Goal: Task Accomplishment & Management: Use online tool/utility

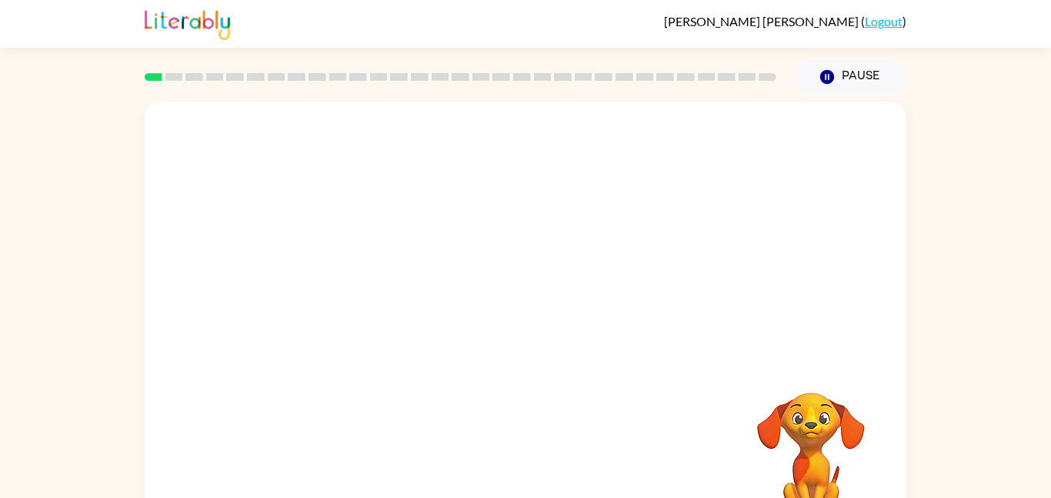
click at [659, 139] on div at bounding box center [526, 231] width 762 height 259
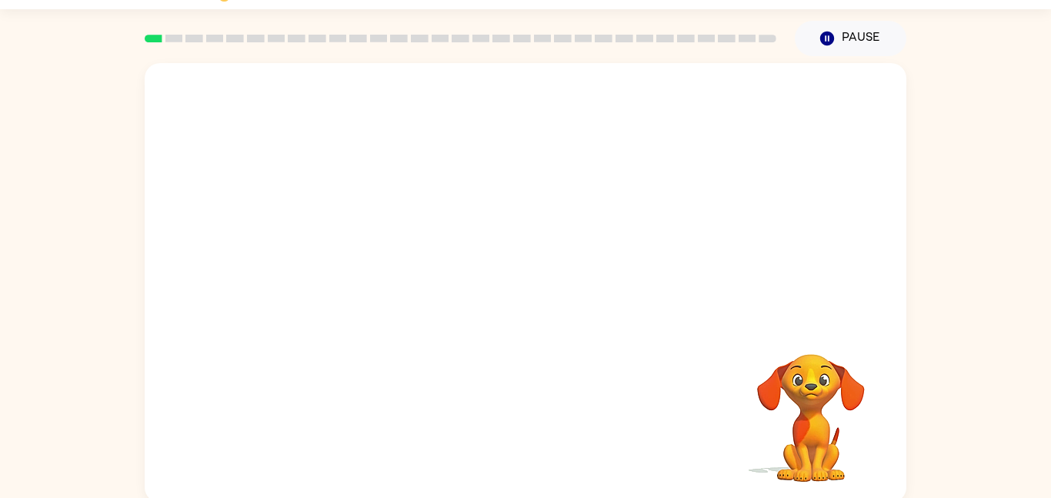
scroll to position [43, 0]
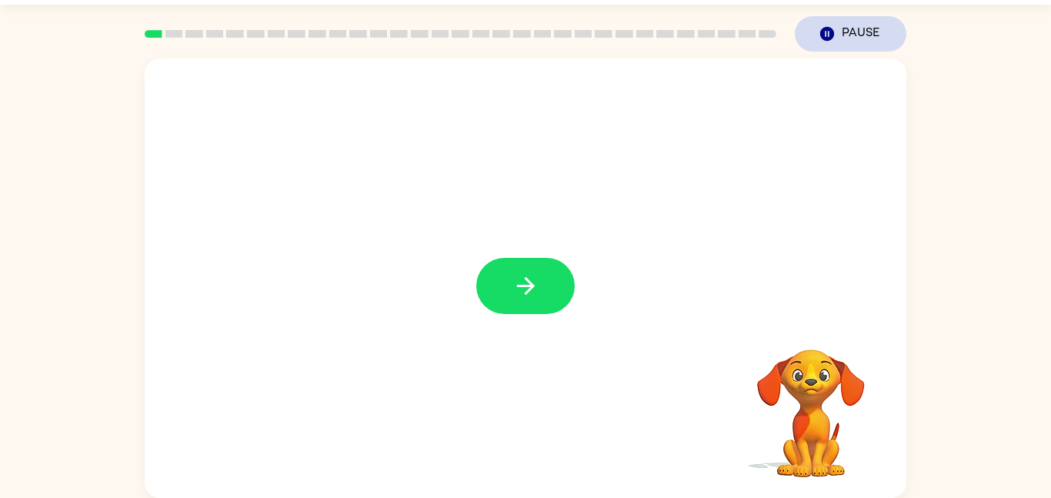
click at [834, 24] on button "Pause Pause" at bounding box center [851, 33] width 112 height 35
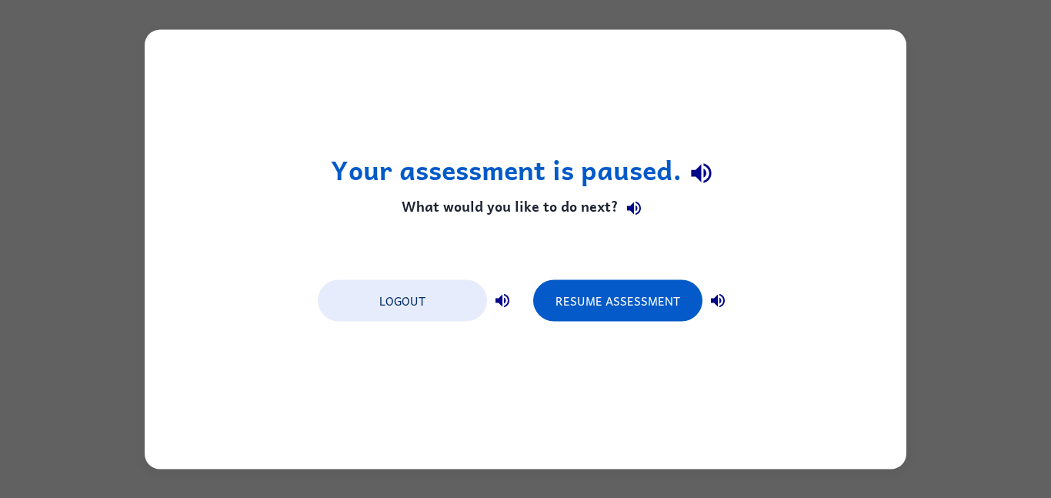
scroll to position [0, 0]
click at [609, 300] on button "Resume Assessment" at bounding box center [617, 300] width 169 height 42
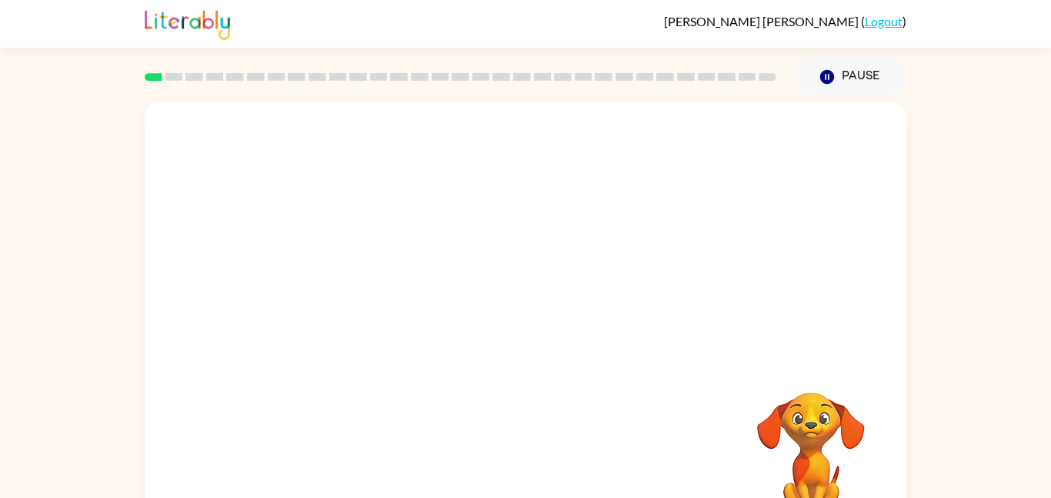
scroll to position [31, 0]
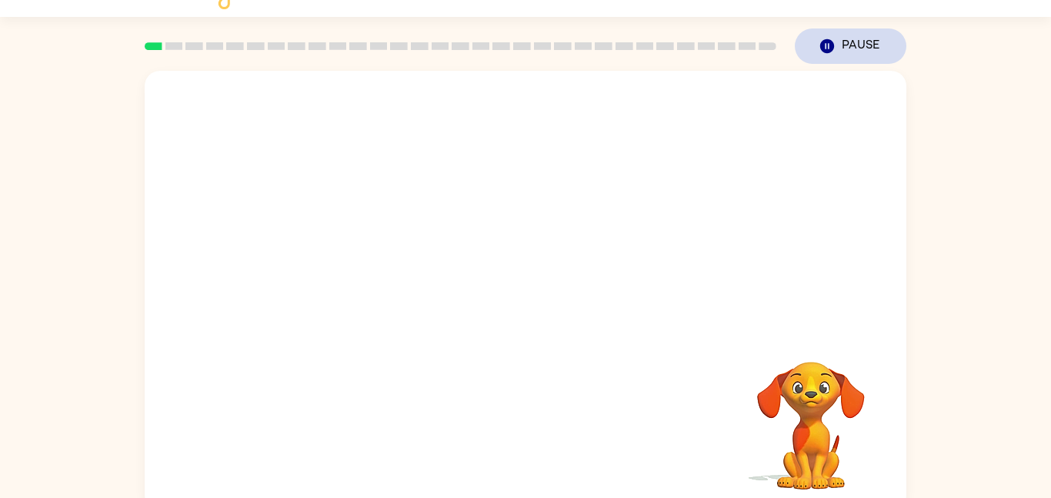
click at [830, 36] on button "Pause Pause" at bounding box center [851, 45] width 112 height 35
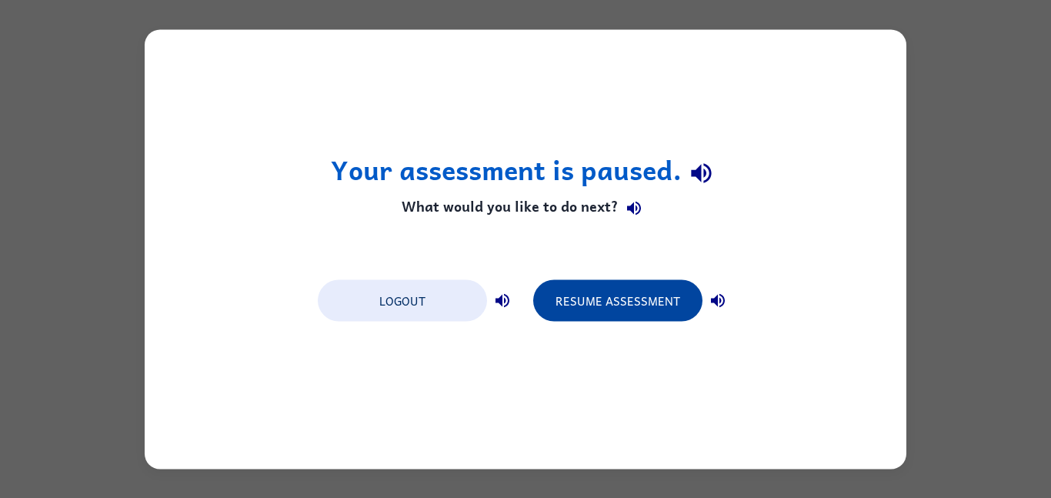
click at [599, 281] on button "Resume Assessment" at bounding box center [617, 300] width 169 height 42
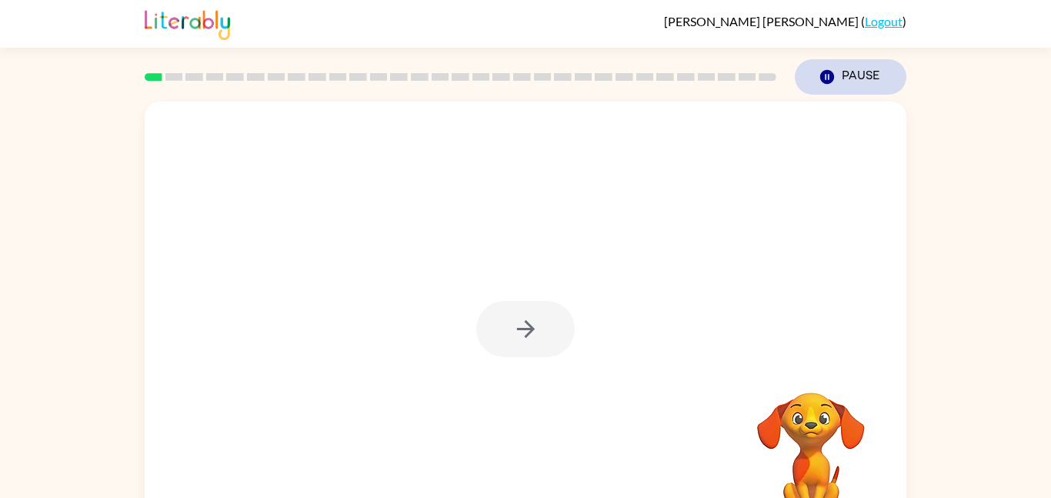
click at [822, 67] on button "Pause Pause" at bounding box center [851, 76] width 112 height 35
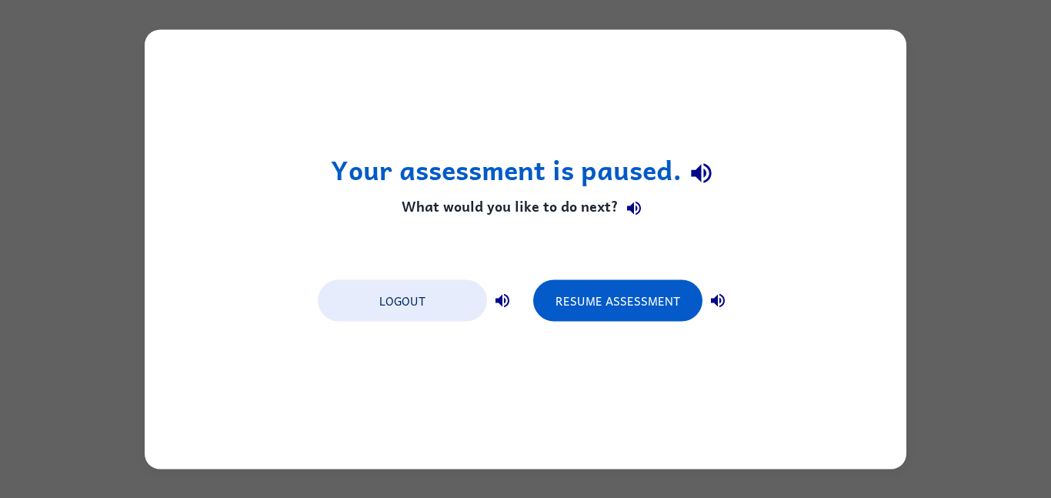
click at [663, 325] on div "Logout Resume Assessment" at bounding box center [525, 299] width 431 height 58
click at [649, 306] on button "Resume Assessment" at bounding box center [617, 300] width 169 height 42
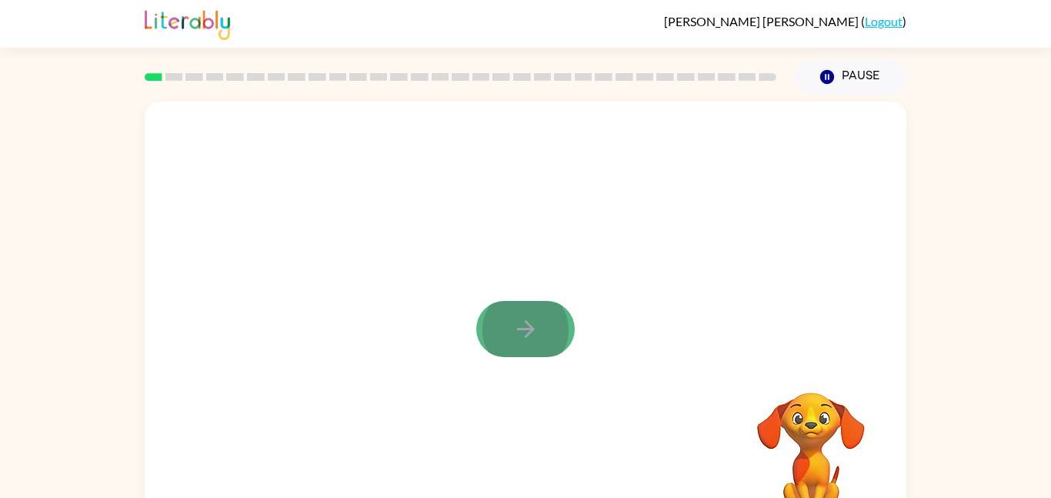
click at [488, 333] on button "button" at bounding box center [525, 329] width 98 height 56
click at [497, 347] on div at bounding box center [526, 321] width 762 height 439
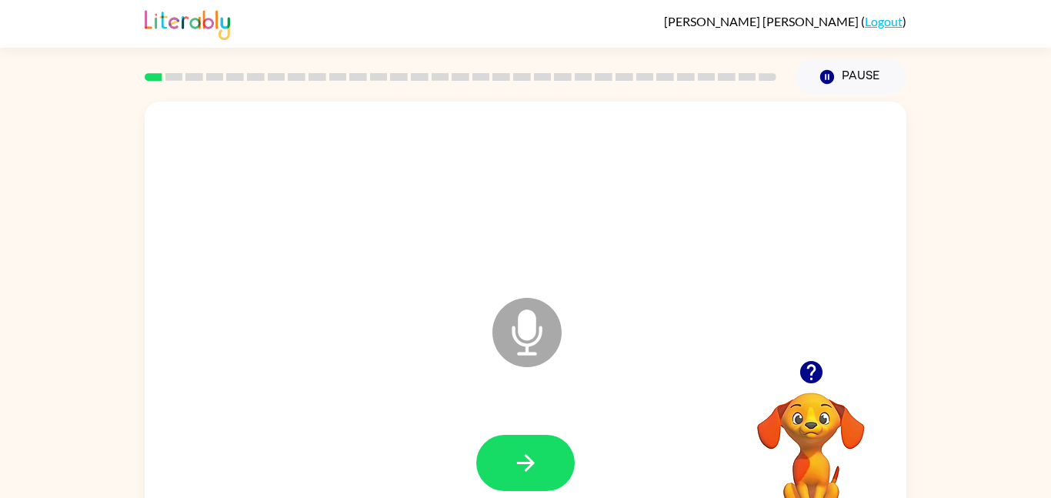
click at [542, 324] on icon at bounding box center [526, 332] width 69 height 69
click at [548, 335] on icon at bounding box center [526, 332] width 69 height 69
click at [501, 472] on button "button" at bounding box center [525, 463] width 98 height 56
click at [544, 310] on icon at bounding box center [526, 332] width 69 height 69
click at [806, 367] on icon "button" at bounding box center [810, 372] width 22 height 22
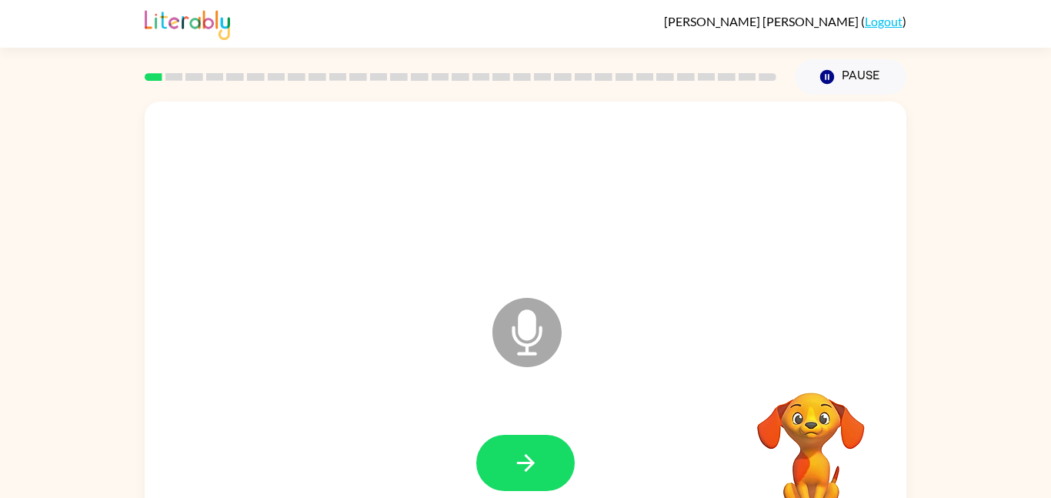
click at [535, 329] on icon "Microphone The Microphone is here when it is your turn to talk" at bounding box center [604, 351] width 231 height 115
click at [536, 335] on icon at bounding box center [526, 332] width 69 height 69
drag, startPoint x: 536, startPoint y: 334, endPoint x: 539, endPoint y: 344, distance: 10.7
click at [539, 344] on icon at bounding box center [526, 332] width 69 height 69
click at [524, 432] on div at bounding box center [525, 463] width 731 height 126
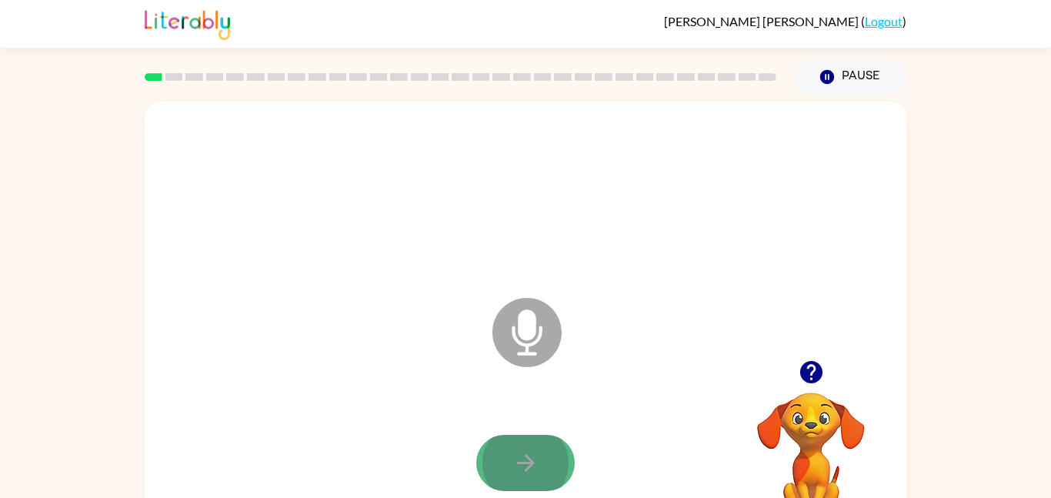
click at [542, 474] on button "button" at bounding box center [525, 463] width 98 height 56
drag, startPoint x: 523, startPoint y: 349, endPoint x: 532, endPoint y: 356, distance: 10.5
click at [532, 356] on icon at bounding box center [526, 332] width 69 height 69
click at [522, 313] on icon "Microphone The Microphone is here when it is your turn to talk" at bounding box center [604, 351] width 231 height 115
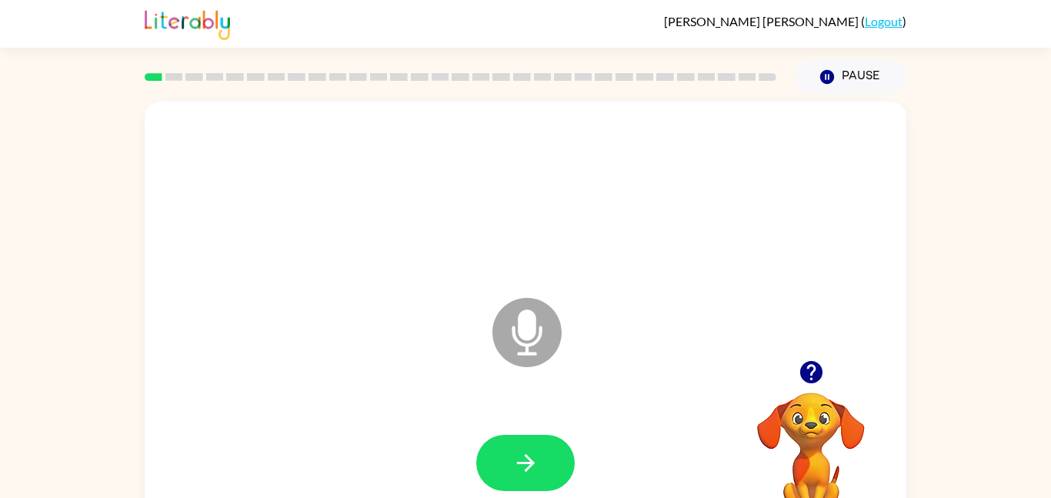
click at [522, 313] on icon "Microphone The Microphone is here when it is your turn to talk" at bounding box center [604, 351] width 231 height 115
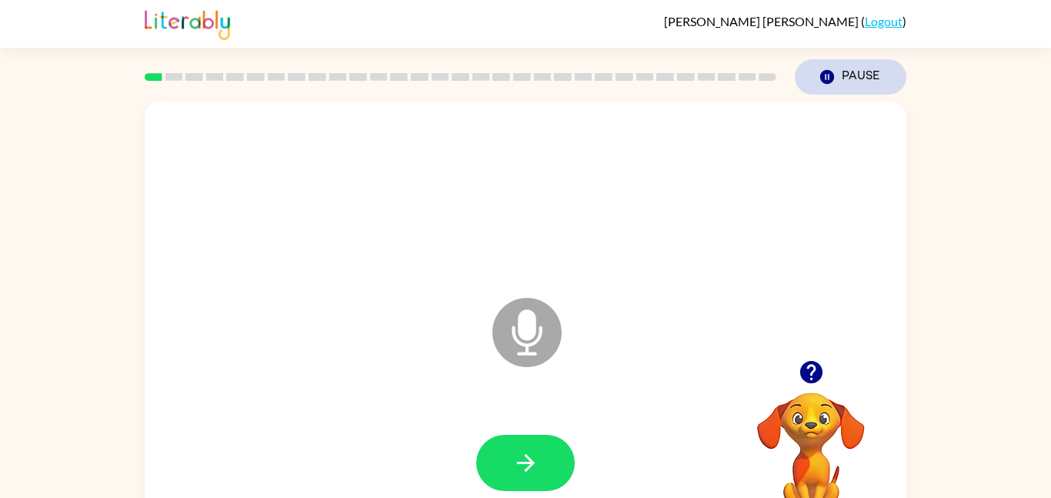
click at [856, 70] on button "Pause Pause" at bounding box center [851, 76] width 112 height 35
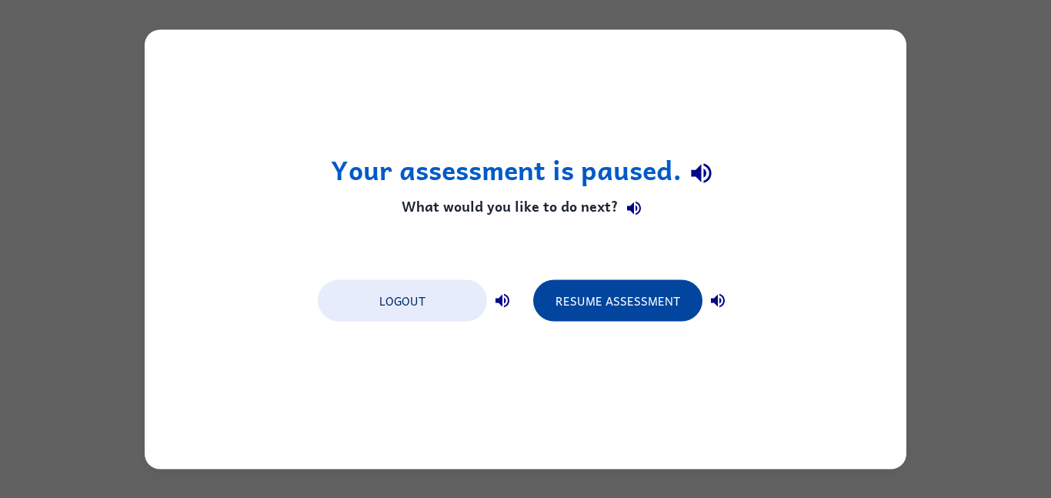
click at [564, 284] on button "Resume Assessment" at bounding box center [617, 300] width 169 height 42
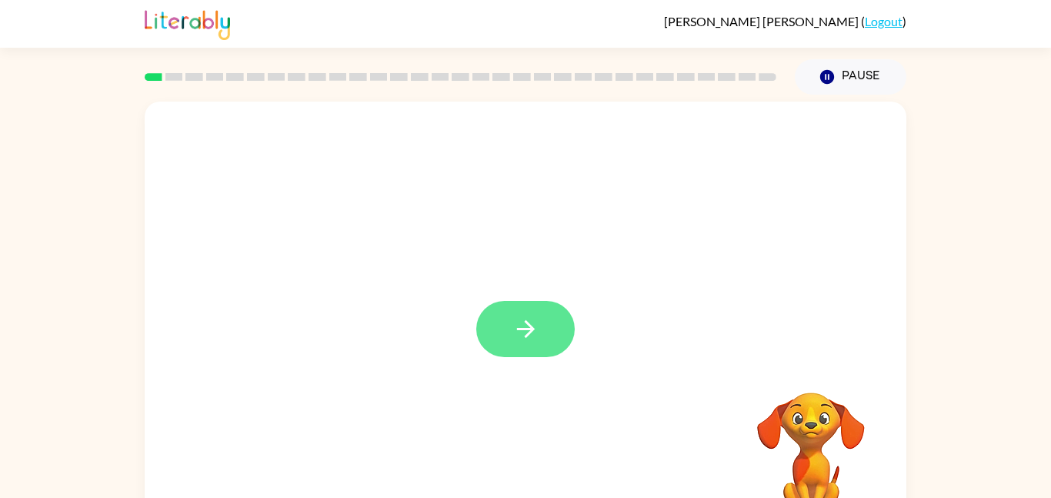
click at [516, 335] on icon "button" at bounding box center [525, 328] width 27 height 27
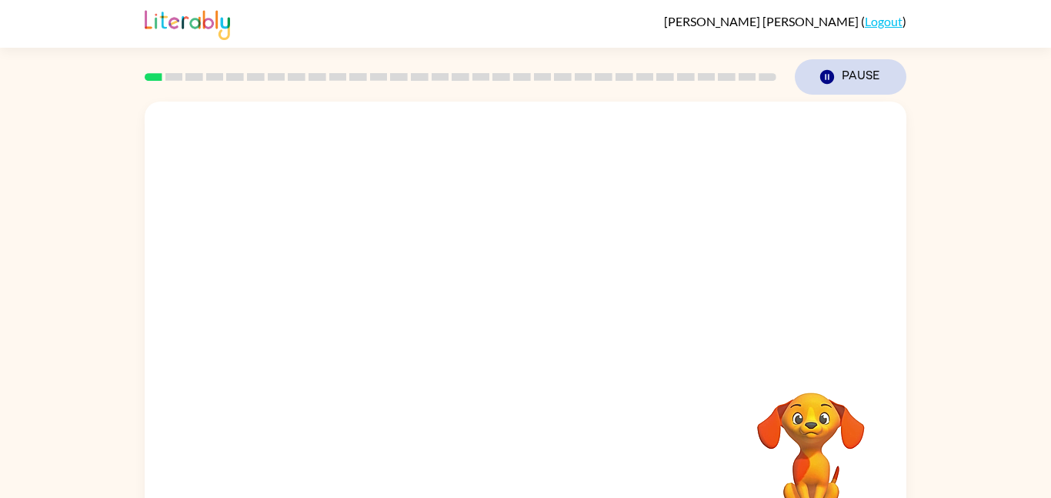
click at [826, 83] on icon "button" at bounding box center [827, 77] width 14 height 14
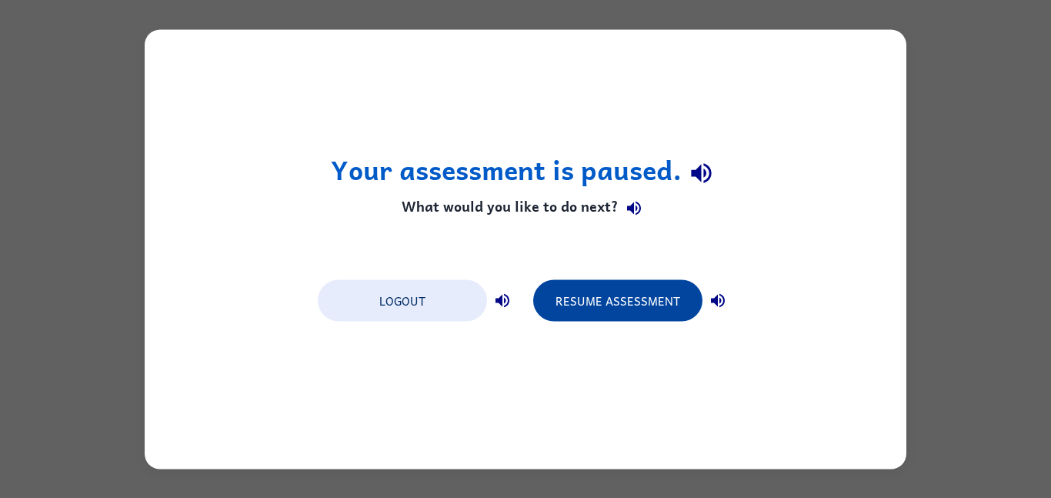
click at [595, 279] on button "Resume Assessment" at bounding box center [617, 300] width 169 height 42
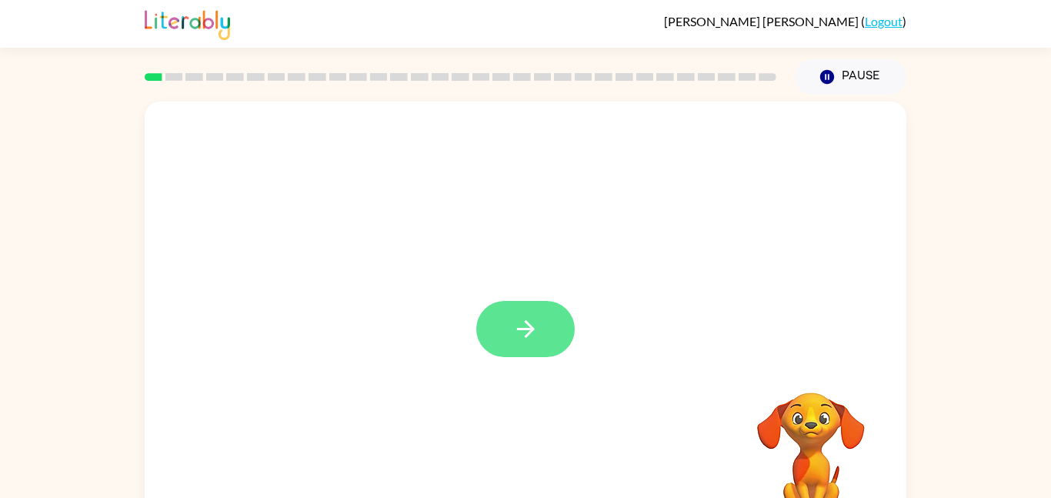
click at [502, 336] on button "button" at bounding box center [525, 329] width 98 height 56
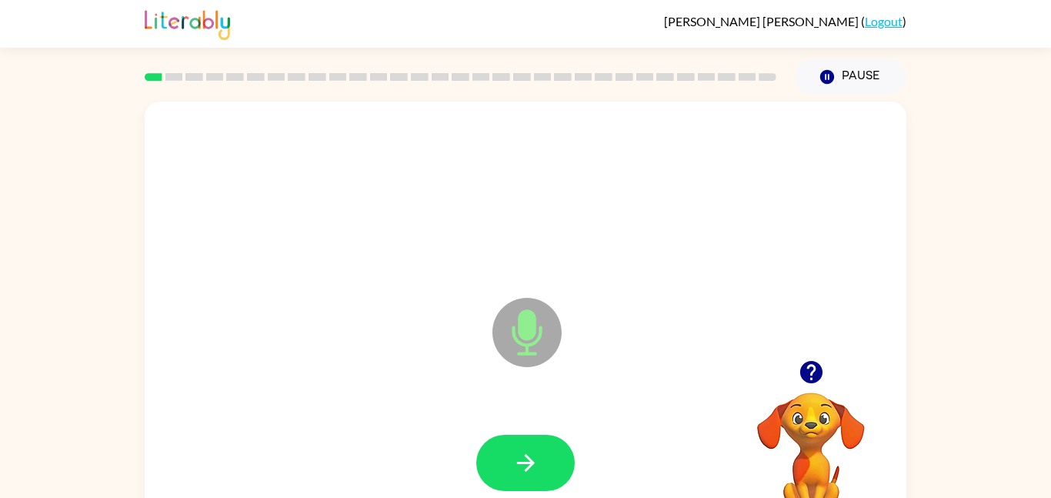
drag, startPoint x: 502, startPoint y: 336, endPoint x: 512, endPoint y: 349, distance: 16.5
click at [512, 349] on icon at bounding box center [526, 332] width 69 height 69
click at [486, 467] on button "button" at bounding box center [525, 463] width 98 height 56
click at [545, 491] on div at bounding box center [525, 463] width 731 height 126
click at [522, 462] on icon "button" at bounding box center [525, 463] width 18 height 18
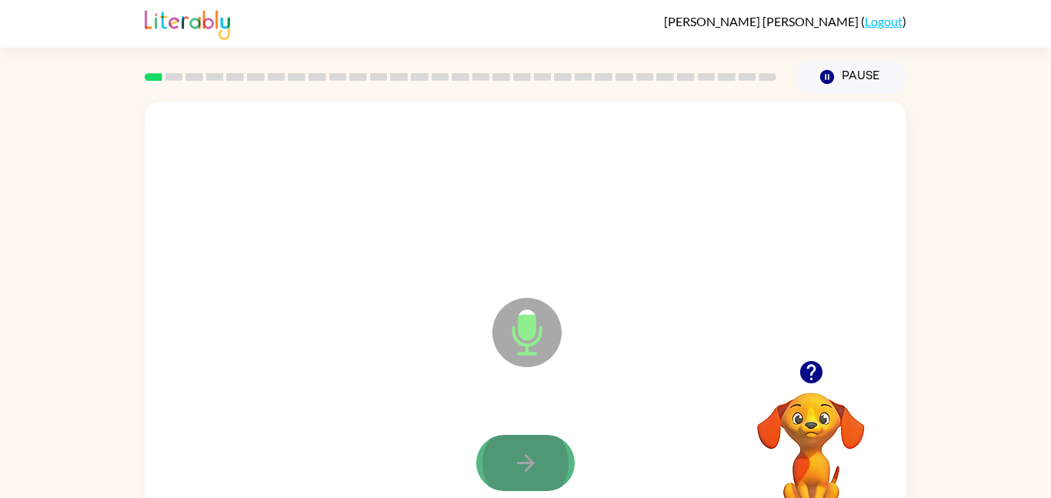
click at [516, 473] on icon "button" at bounding box center [525, 462] width 27 height 27
click at [517, 474] on icon "button" at bounding box center [525, 462] width 27 height 27
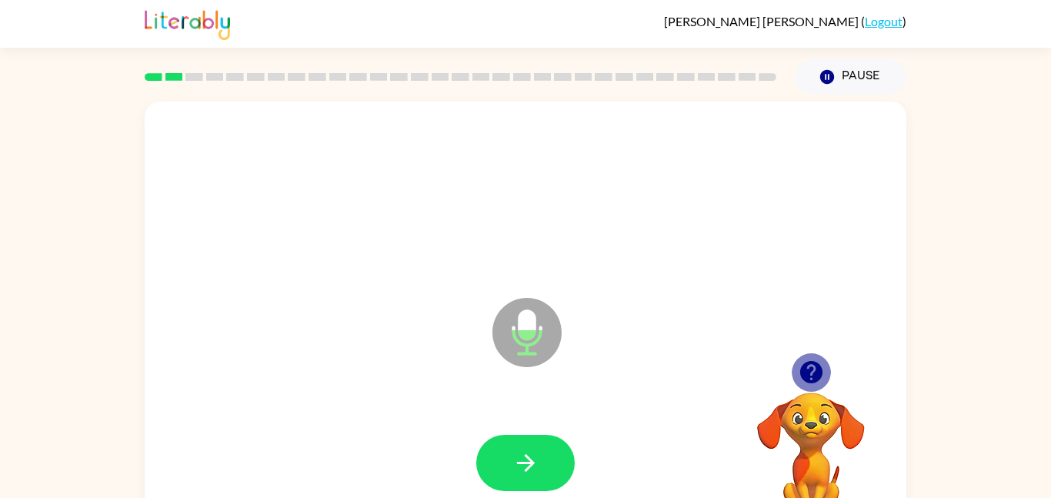
click at [796, 369] on button "button" at bounding box center [811, 371] width 39 height 39
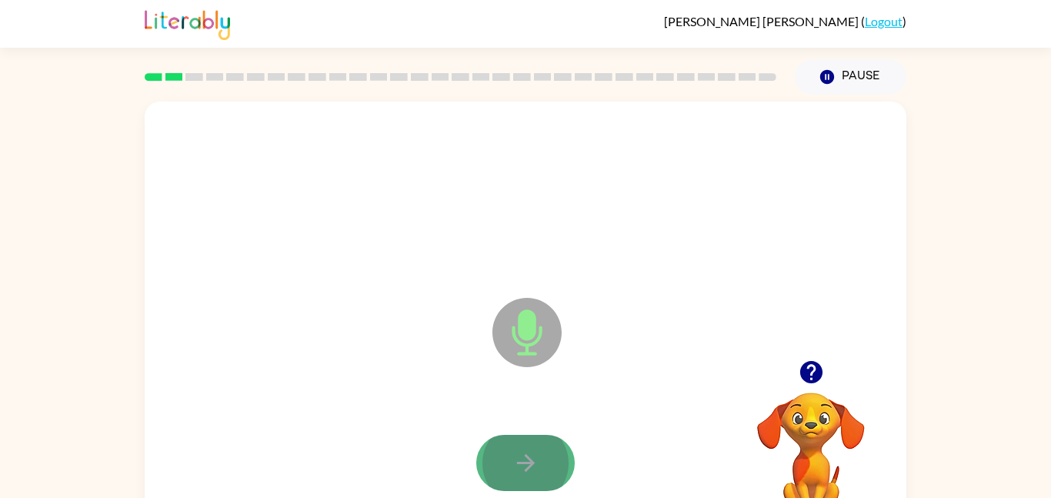
click at [521, 452] on icon "button" at bounding box center [525, 462] width 27 height 27
click at [521, 453] on icon "button" at bounding box center [525, 462] width 27 height 27
click at [521, 453] on div at bounding box center [525, 463] width 98 height 56
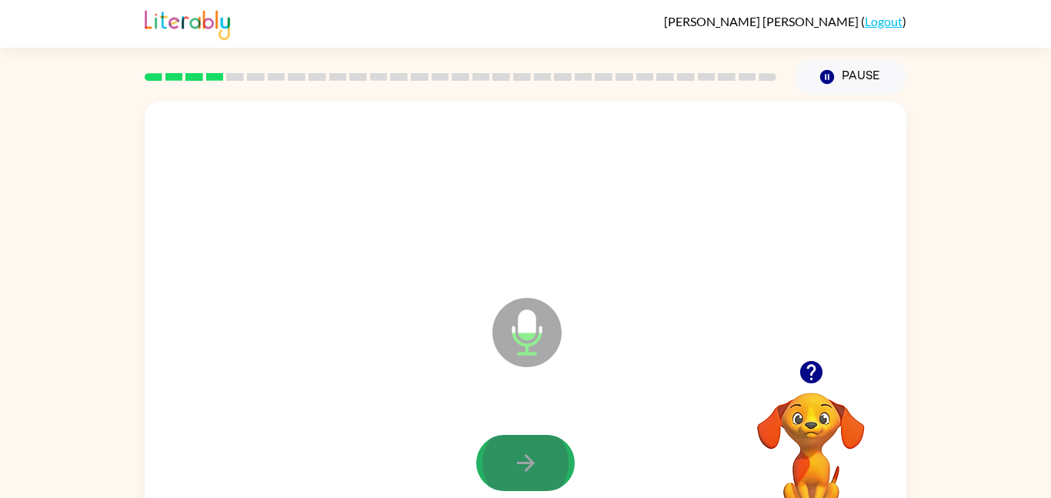
click at [521, 453] on icon "button" at bounding box center [525, 462] width 27 height 27
click at [831, 384] on div at bounding box center [811, 371] width 154 height 39
click at [819, 377] on icon "button" at bounding box center [810, 372] width 22 height 22
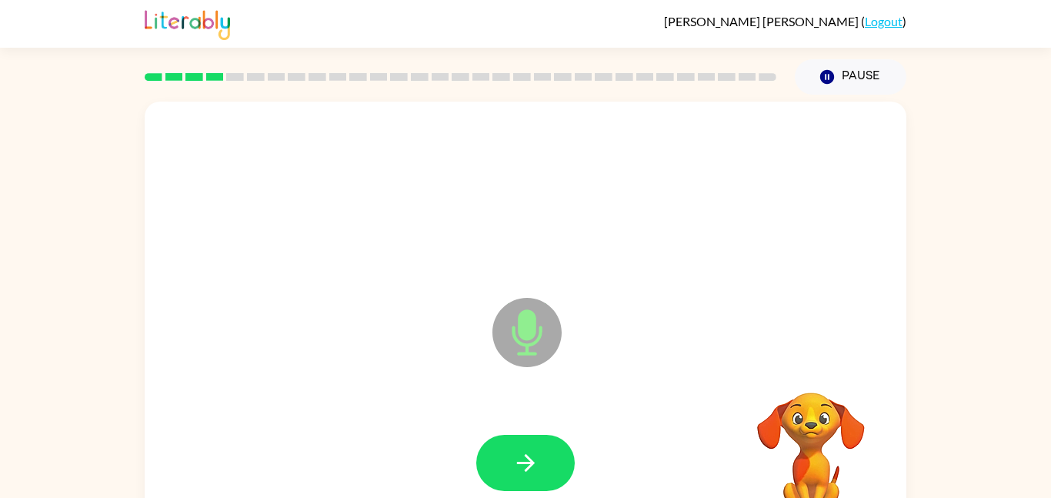
click at [819, 381] on video "Your browser must support playing .mp4 files to use Literably. Please try using…" at bounding box center [811, 446] width 154 height 154
click at [512, 461] on icon "button" at bounding box center [525, 462] width 27 height 27
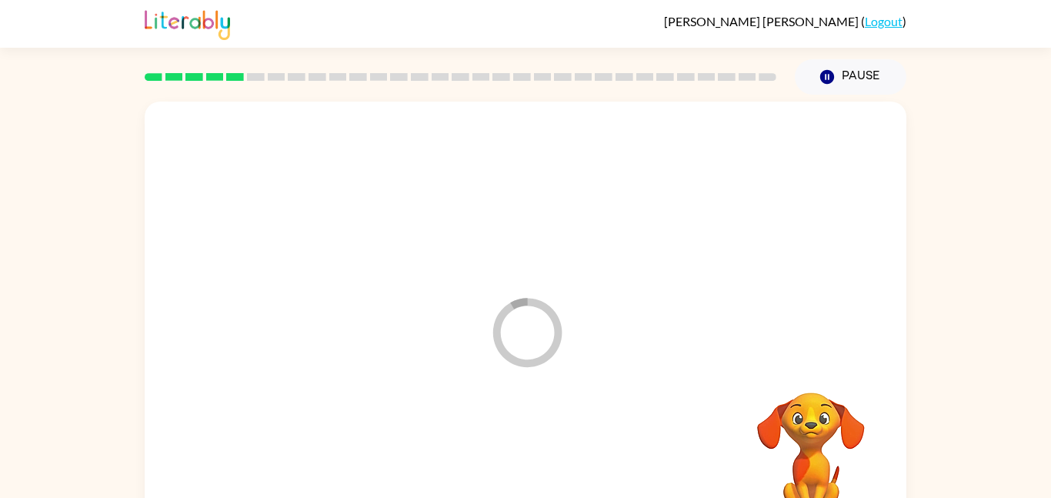
click at [512, 461] on div at bounding box center [525, 463] width 731 height 126
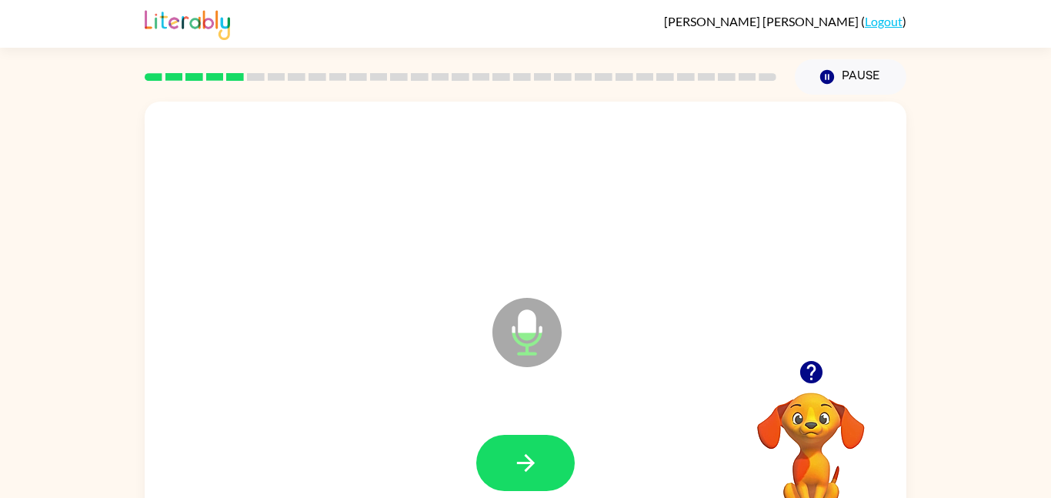
click at [512, 461] on icon "button" at bounding box center [525, 462] width 27 height 27
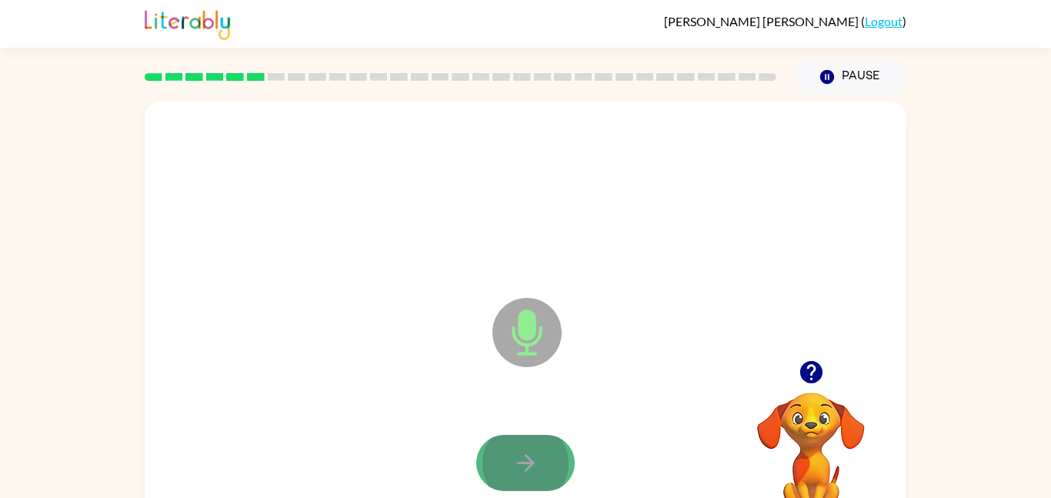
click at [501, 451] on button "button" at bounding box center [525, 463] width 98 height 56
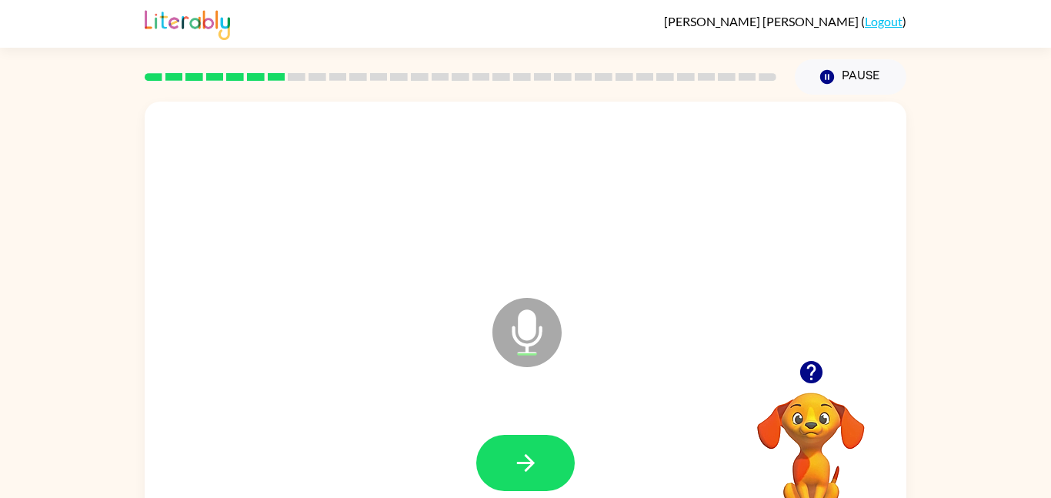
click at [809, 375] on icon "button" at bounding box center [811, 372] width 27 height 27
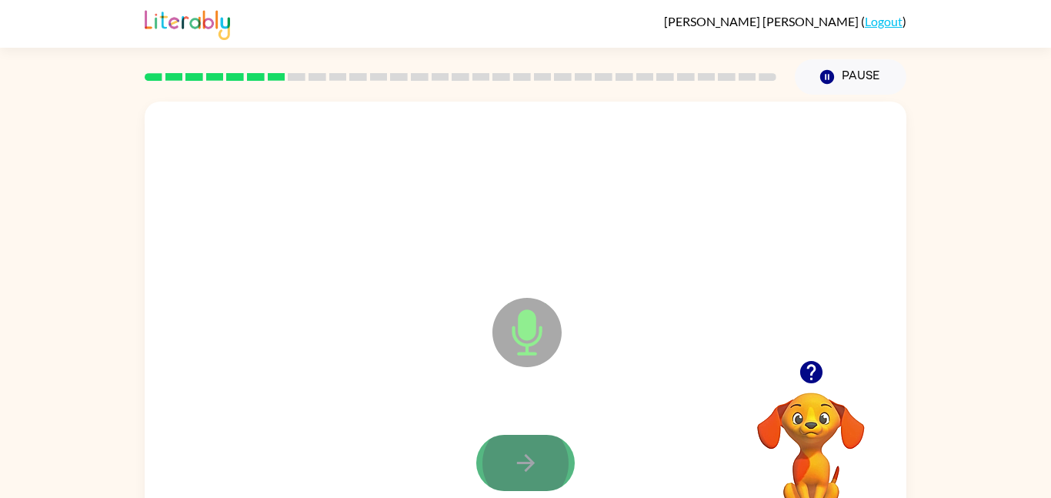
click at [486, 456] on button "button" at bounding box center [525, 463] width 98 height 56
click at [497, 462] on button "button" at bounding box center [525, 463] width 98 height 56
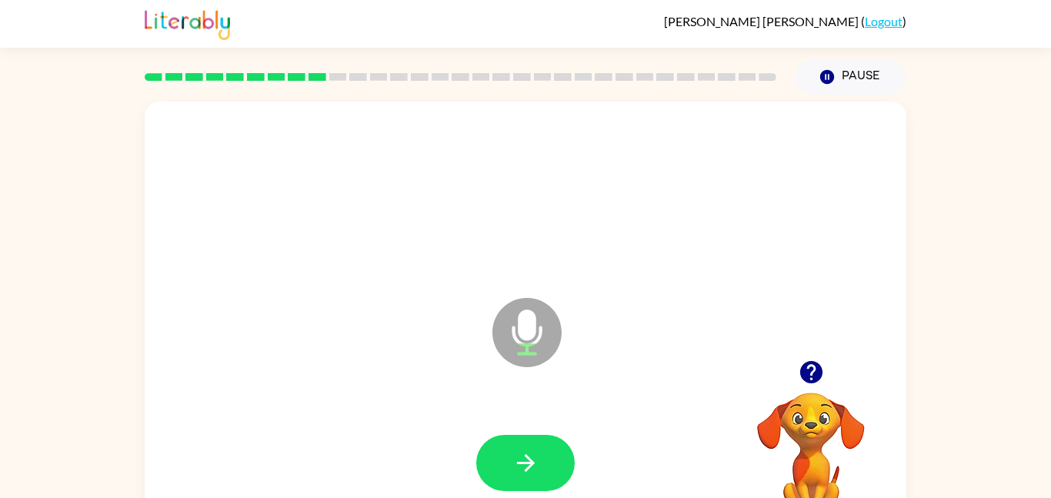
click at [803, 367] on icon "button" at bounding box center [810, 372] width 22 height 22
click at [499, 454] on button "button" at bounding box center [525, 463] width 98 height 56
click at [813, 376] on icon "button" at bounding box center [810, 372] width 22 height 22
click at [823, 375] on icon "button" at bounding box center [811, 372] width 27 height 27
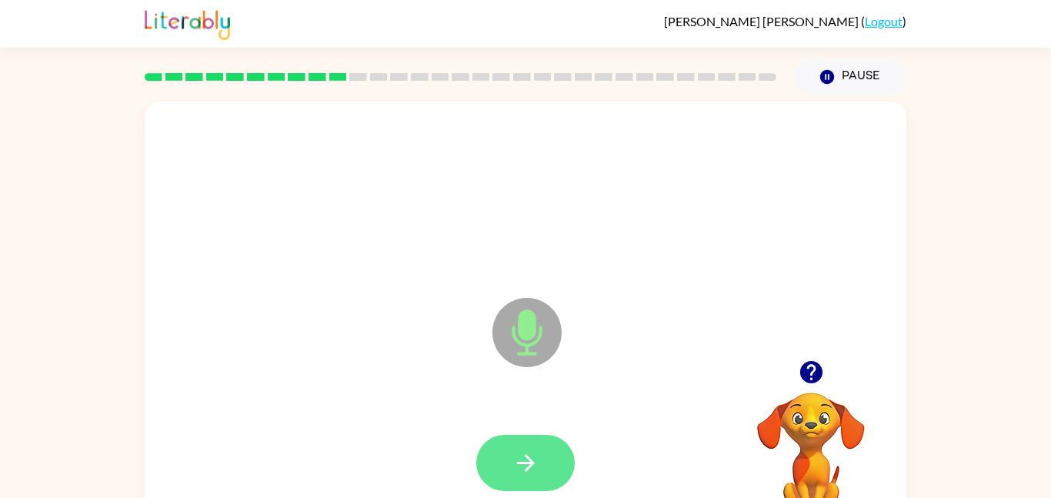
click at [512, 449] on icon "button" at bounding box center [525, 462] width 27 height 27
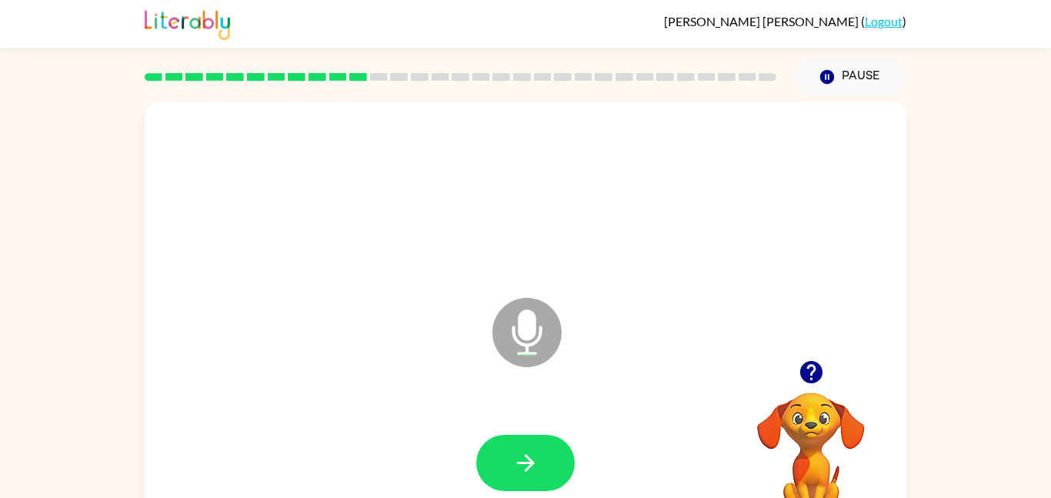
click at [816, 381] on icon "button" at bounding box center [810, 372] width 22 height 22
click at [816, 372] on icon "button" at bounding box center [810, 372] width 22 height 22
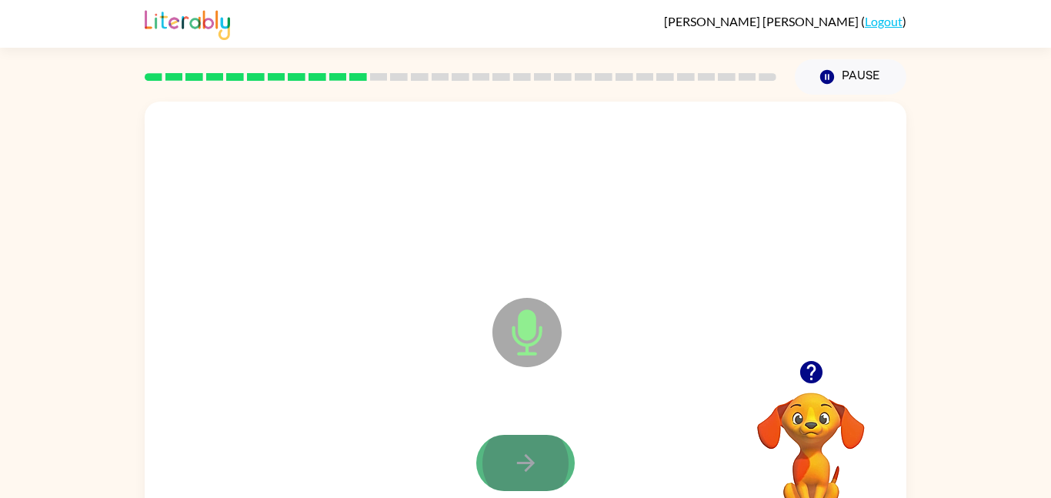
click at [516, 449] on icon "button" at bounding box center [525, 462] width 27 height 27
click at [521, 459] on icon "button" at bounding box center [525, 462] width 27 height 27
click at [518, 459] on icon "button" at bounding box center [525, 462] width 27 height 27
click at [519, 454] on icon "button" at bounding box center [525, 462] width 27 height 27
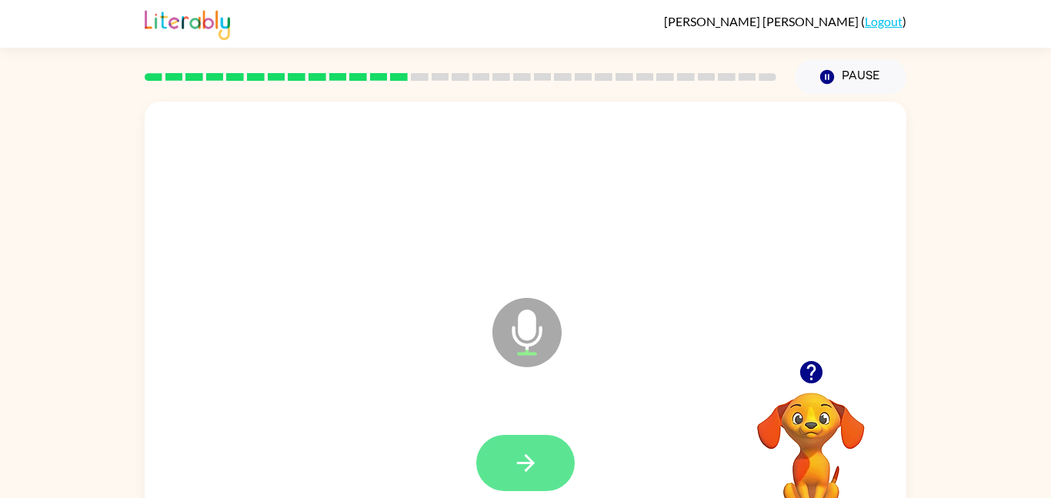
click at [522, 460] on icon "button" at bounding box center [525, 462] width 27 height 27
click at [817, 376] on icon "button" at bounding box center [810, 372] width 22 height 22
click at [534, 436] on button "button" at bounding box center [525, 463] width 98 height 56
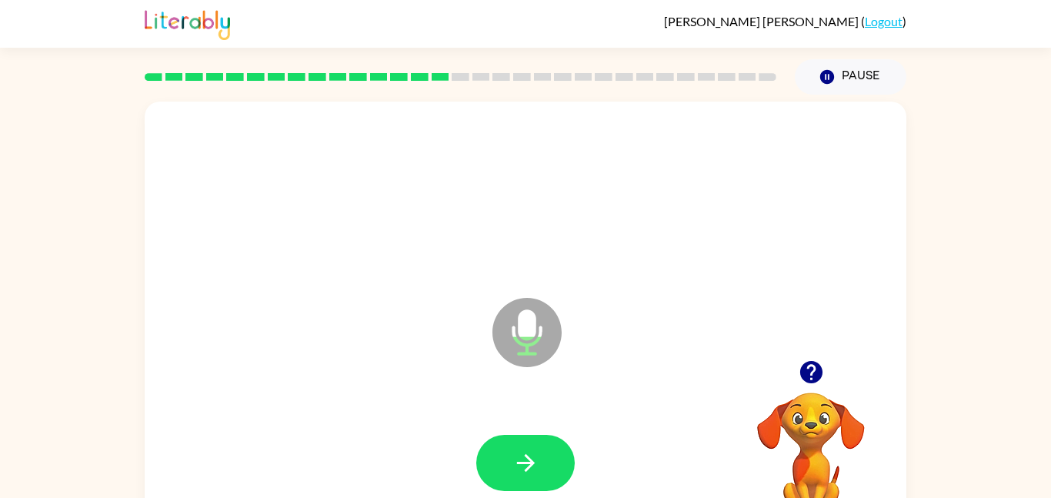
click at [804, 418] on video "Your browser must support playing .mp4 files to use Literably. Please try using…" at bounding box center [811, 446] width 154 height 154
click at [793, 376] on button "button" at bounding box center [811, 371] width 39 height 39
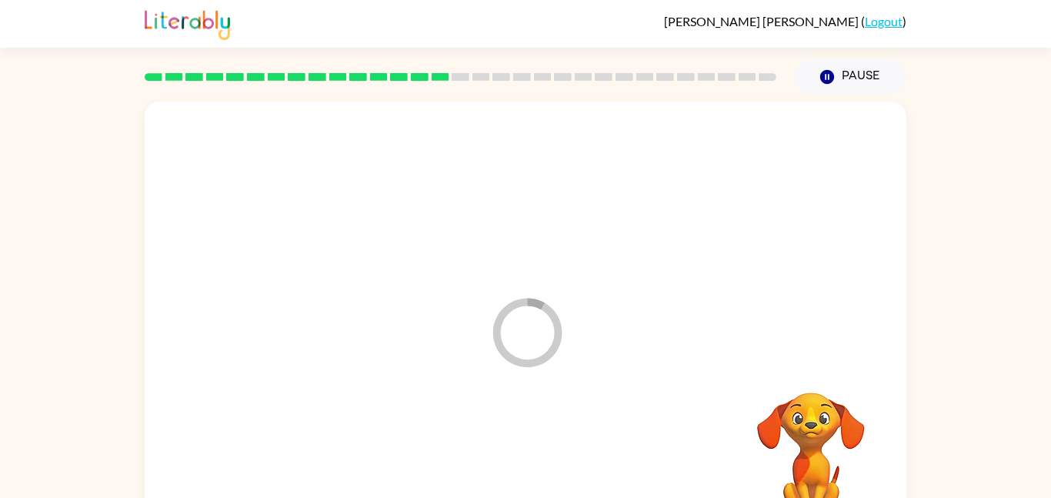
click at [508, 463] on div at bounding box center [525, 463] width 731 height 126
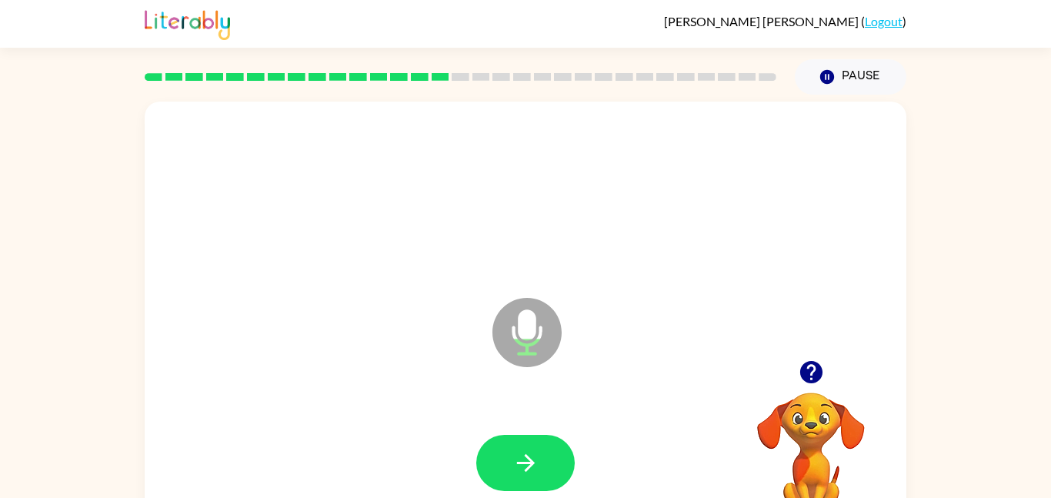
click at [799, 379] on icon "button" at bounding box center [811, 372] width 27 height 27
click at [512, 461] on icon "button" at bounding box center [525, 462] width 27 height 27
click at [809, 383] on icon "button" at bounding box center [811, 372] width 27 height 27
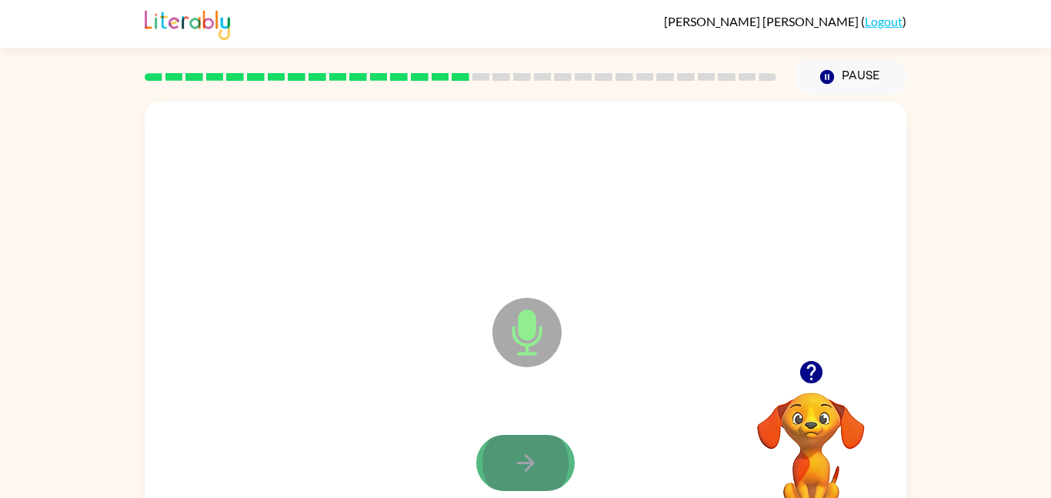
click at [539, 435] on button "button" at bounding box center [525, 463] width 98 height 56
click at [496, 462] on button "button" at bounding box center [525, 463] width 98 height 56
click at [497, 449] on button "button" at bounding box center [525, 463] width 98 height 56
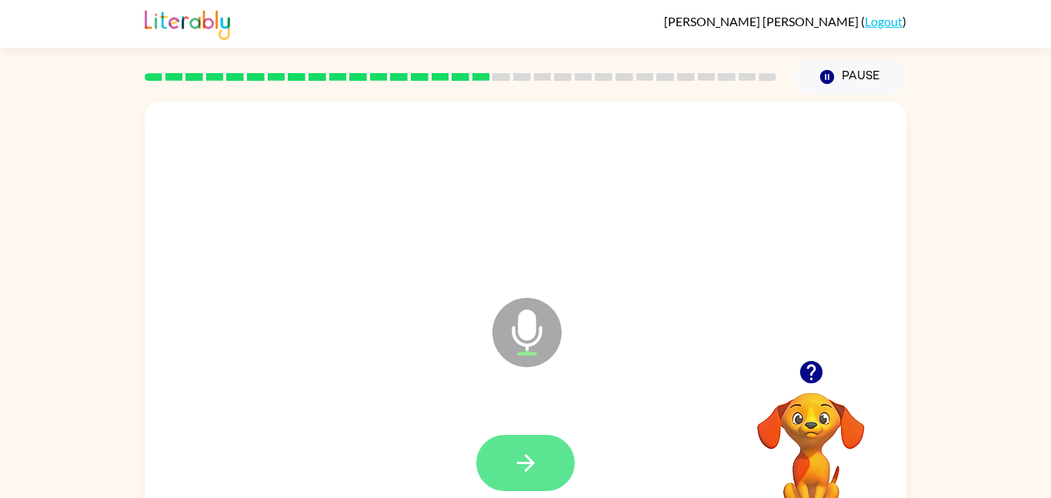
click at [509, 459] on button "button" at bounding box center [525, 463] width 98 height 56
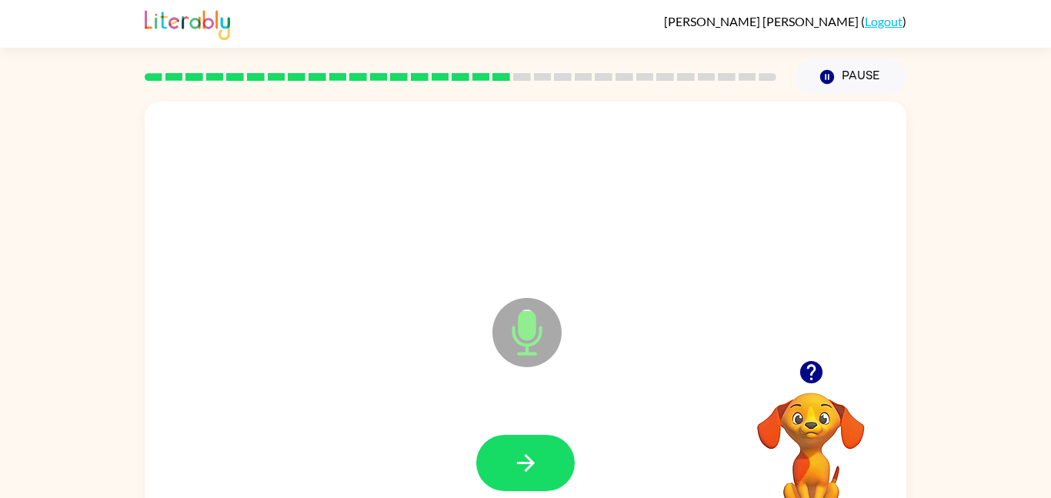
click at [805, 392] on video "Your browser must support playing .mp4 files to use Literably. Please try using…" at bounding box center [811, 446] width 154 height 154
click at [811, 376] on icon "button" at bounding box center [810, 372] width 22 height 22
click at [810, 376] on video "Your browser must support playing .mp4 files to use Literably. Please try using…" at bounding box center [811, 446] width 154 height 154
click at [812, 392] on video "Your browser must support playing .mp4 files to use Literably. Please try using…" at bounding box center [811, 446] width 154 height 154
click at [807, 387] on button "button" at bounding box center [811, 371] width 39 height 39
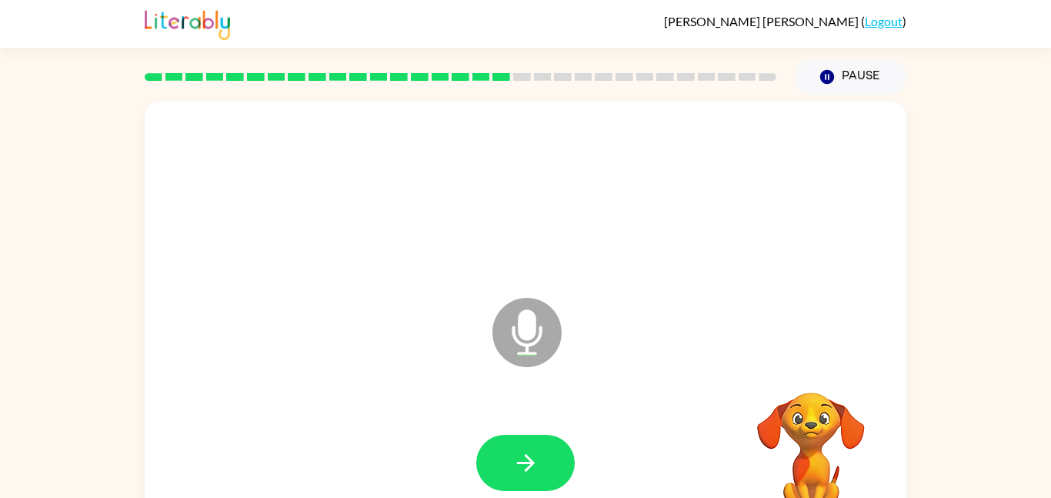
click at [807, 387] on video "Your browser must support playing .mp4 files to use Literably. Please try using…" at bounding box center [811, 446] width 154 height 154
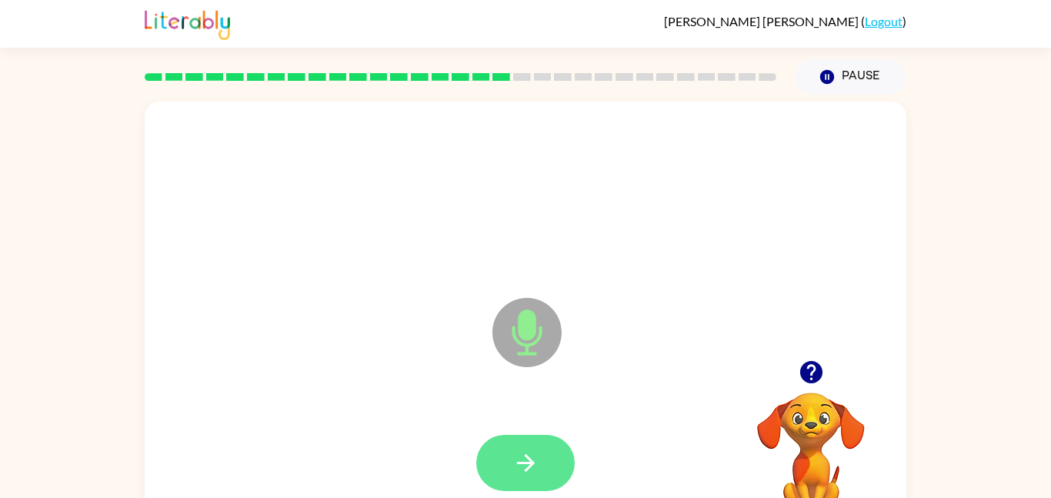
click at [480, 475] on button "button" at bounding box center [525, 463] width 98 height 56
click at [516, 440] on button "button" at bounding box center [525, 463] width 98 height 56
click at [521, 429] on div at bounding box center [525, 463] width 731 height 126
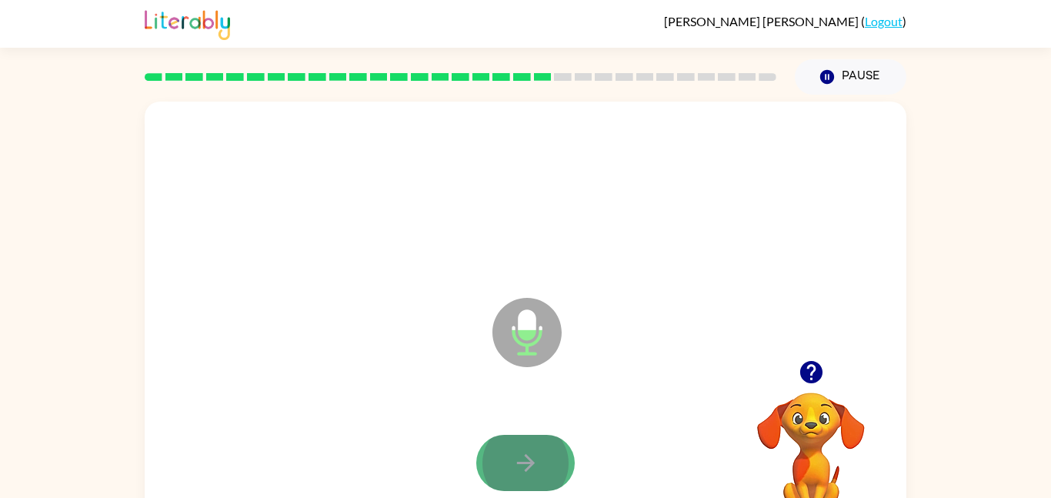
click at [539, 457] on button "button" at bounding box center [525, 463] width 98 height 56
click at [542, 459] on button "button" at bounding box center [525, 463] width 98 height 56
click at [684, 482] on div at bounding box center [525, 463] width 731 height 126
click at [496, 469] on button "button" at bounding box center [525, 463] width 98 height 56
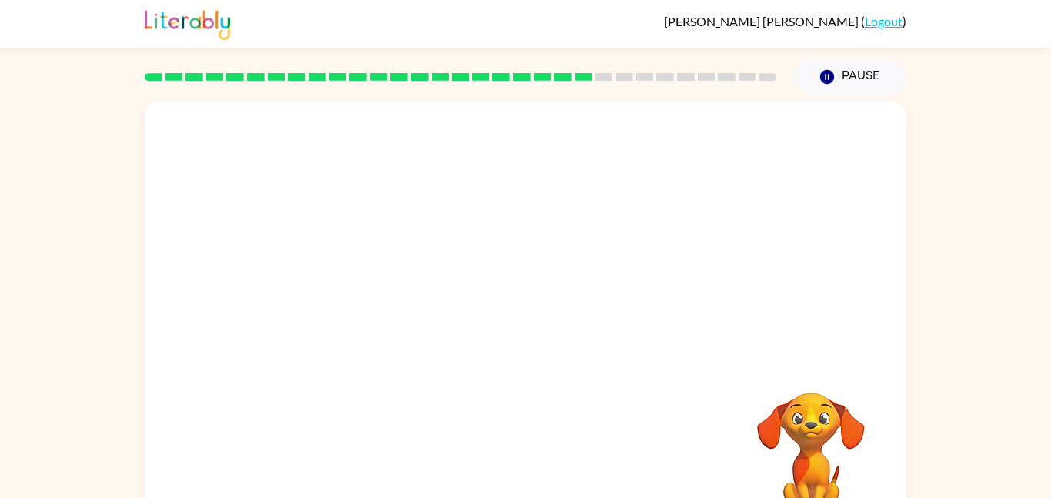
click at [496, 469] on div at bounding box center [525, 463] width 731 height 126
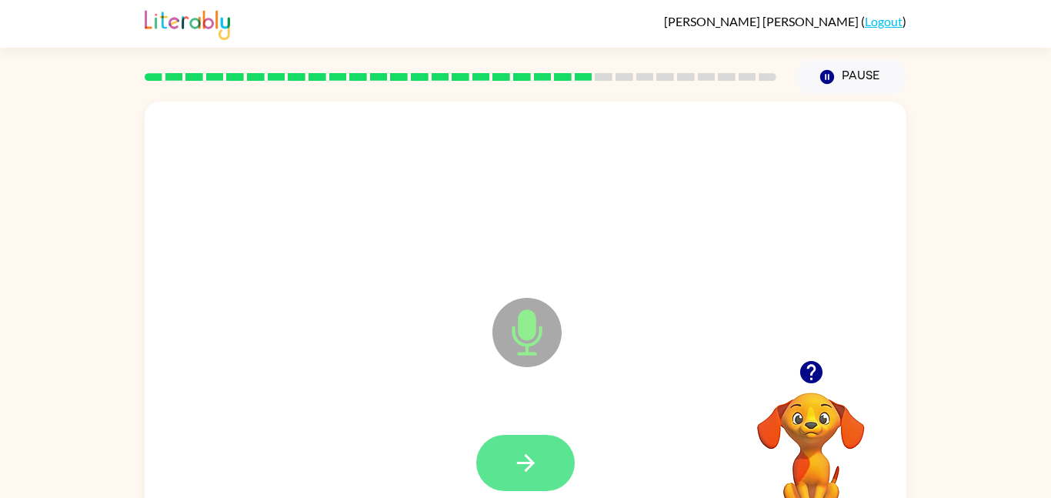
click at [534, 453] on icon "button" at bounding box center [525, 462] width 27 height 27
click at [541, 456] on button "button" at bounding box center [525, 463] width 98 height 56
click at [541, 458] on button "button" at bounding box center [525, 463] width 98 height 56
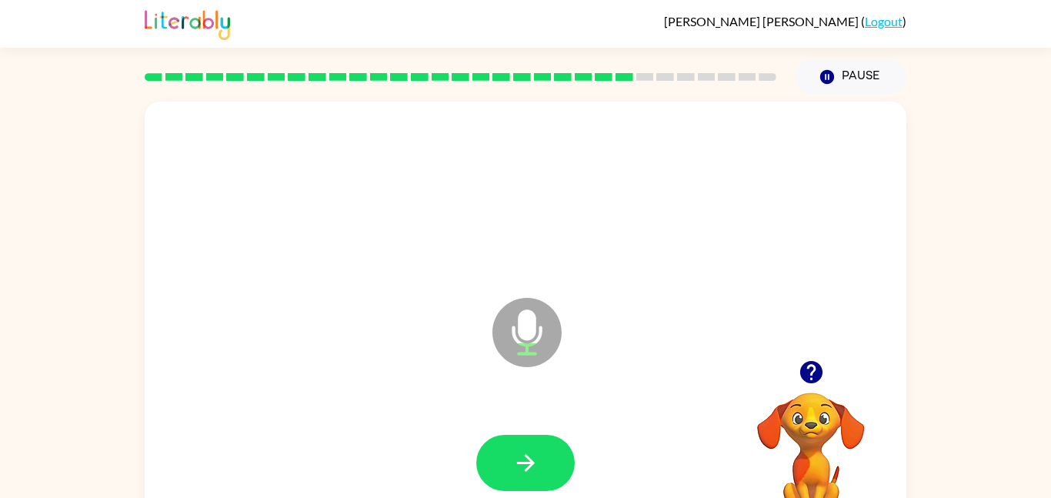
click at [810, 383] on icon "button" at bounding box center [811, 372] width 27 height 27
click at [482, 469] on button "button" at bounding box center [525, 463] width 98 height 56
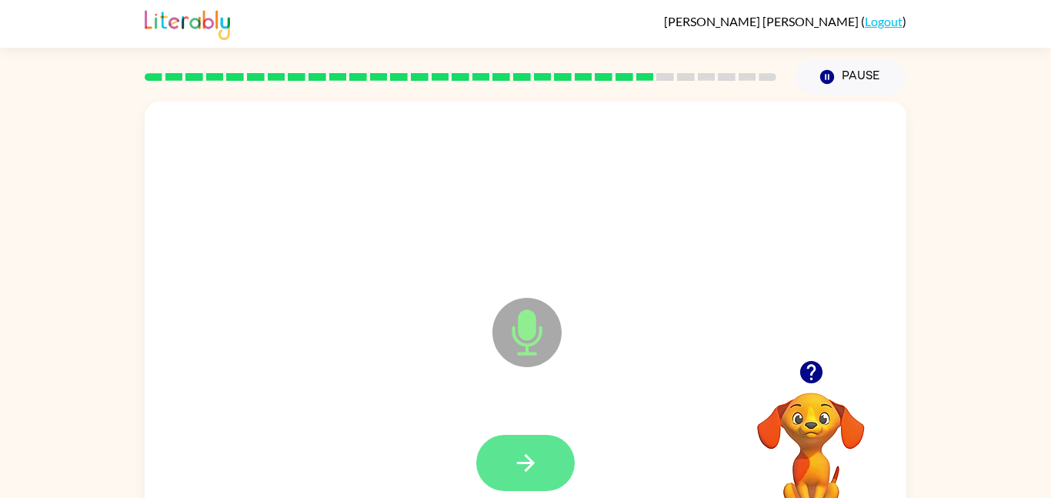
click at [529, 446] on button "button" at bounding box center [525, 463] width 98 height 56
click at [529, 475] on icon "button" at bounding box center [525, 462] width 27 height 27
click at [532, 444] on button "button" at bounding box center [525, 463] width 98 height 56
click at [530, 445] on button "button" at bounding box center [525, 463] width 98 height 56
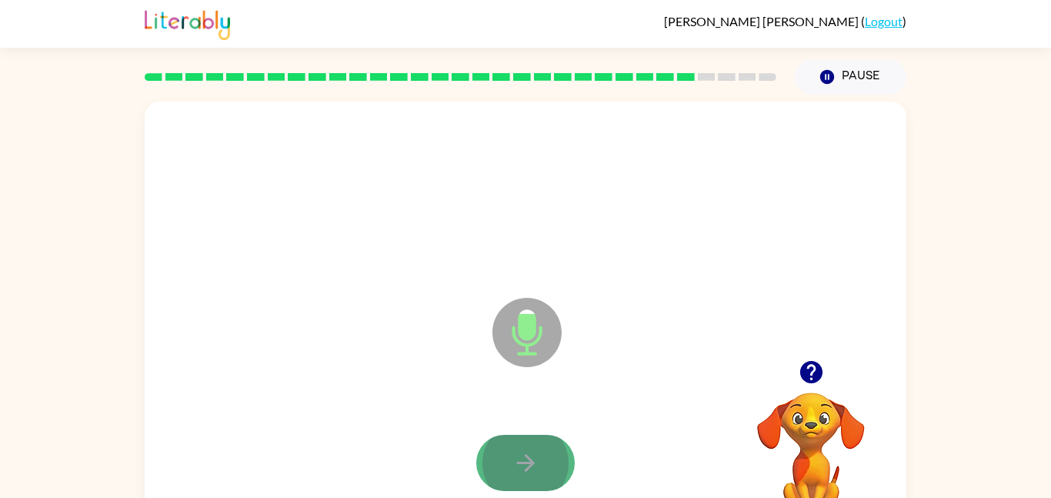
click at [503, 449] on button "button" at bounding box center [525, 463] width 98 height 56
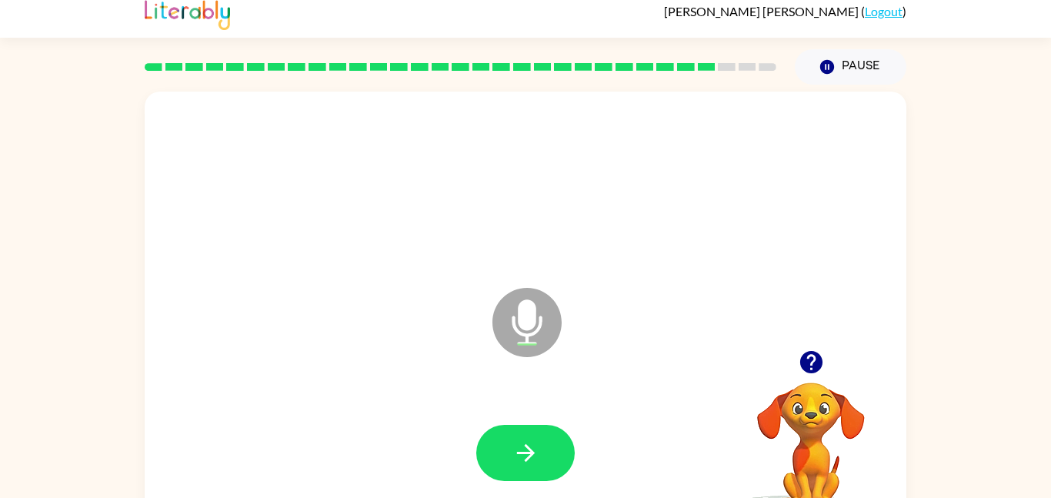
scroll to position [13, 0]
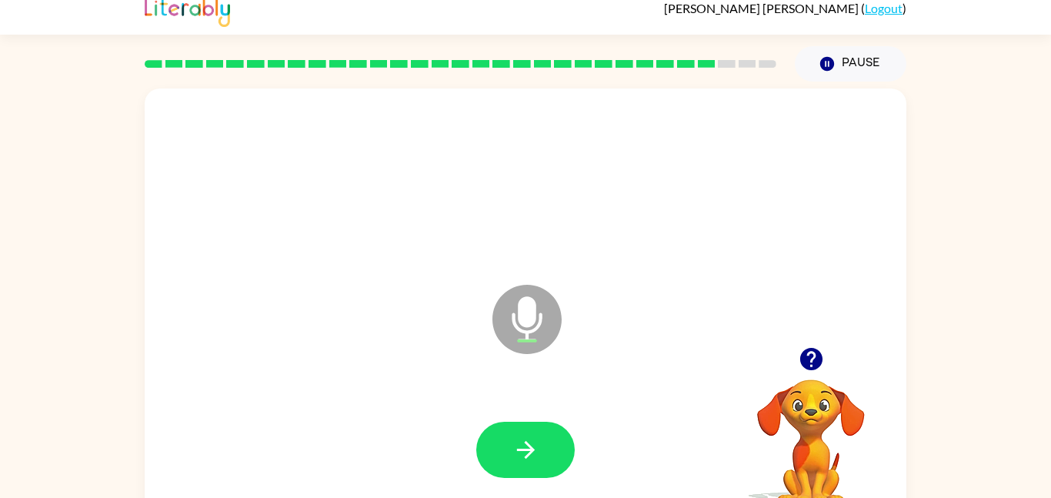
click at [873, 291] on div "Microphone The Microphone is here when it is your turn to talk" at bounding box center [526, 307] width 762 height 439
click at [806, 369] on icon "button" at bounding box center [810, 359] width 22 height 22
click at [806, 369] on video "Your browser must support playing .mp4 files to use Literably. Please try using…" at bounding box center [811, 433] width 154 height 154
click at [488, 439] on button "button" at bounding box center [525, 450] width 98 height 56
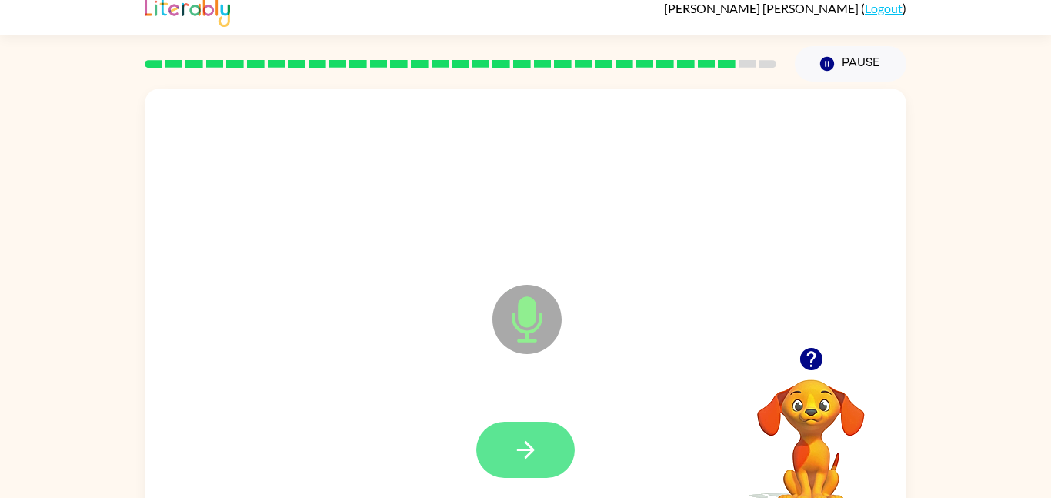
click at [502, 449] on button "button" at bounding box center [525, 450] width 98 height 56
click at [518, 426] on button "button" at bounding box center [525, 450] width 98 height 56
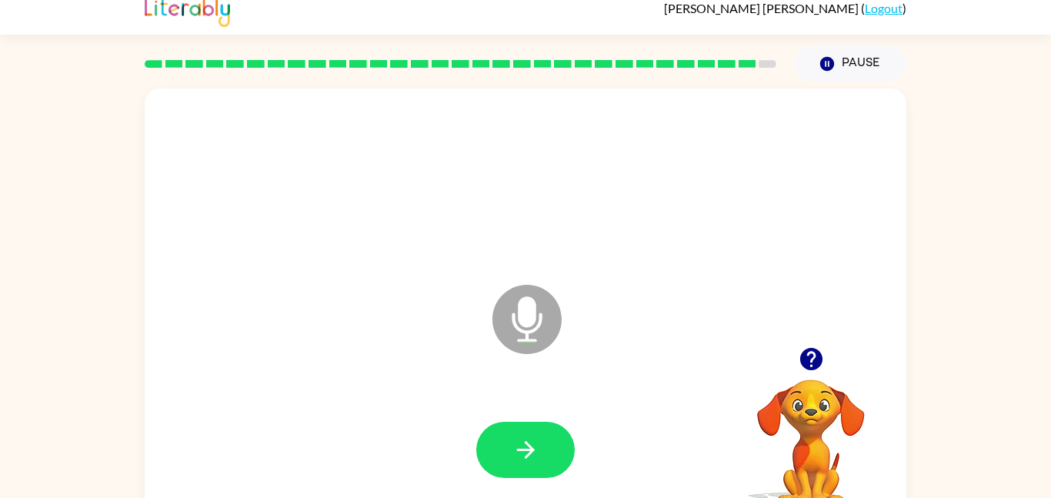
click at [518, 426] on button "button" at bounding box center [525, 450] width 98 height 56
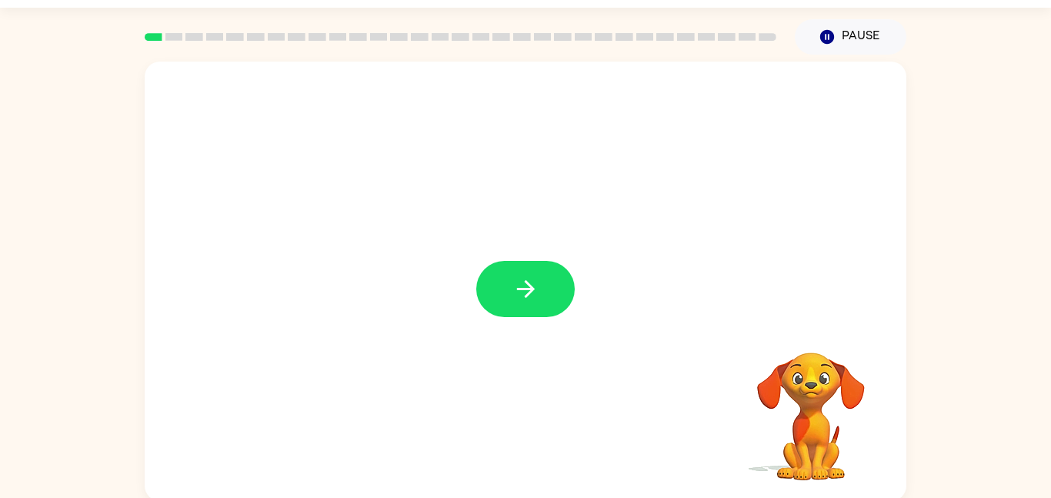
scroll to position [43, 0]
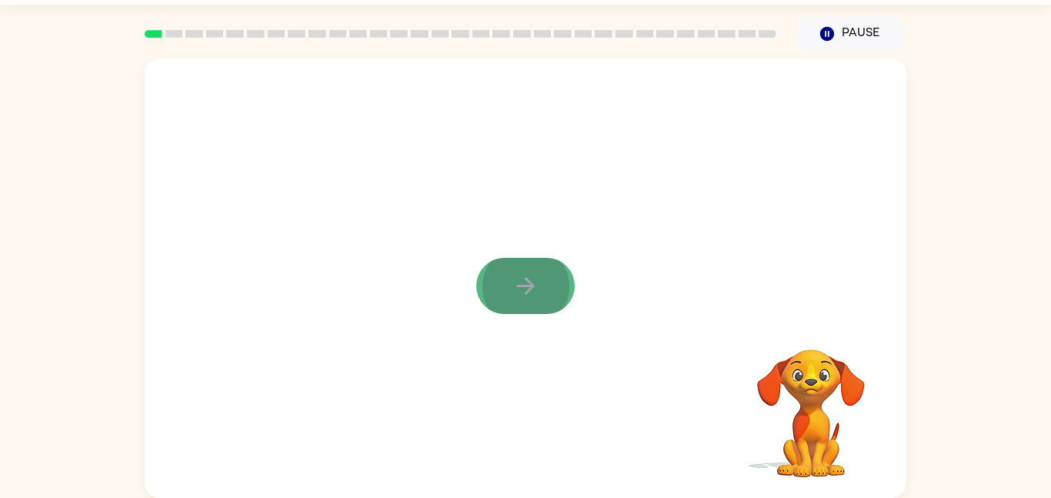
click at [549, 272] on button "button" at bounding box center [525, 286] width 98 height 56
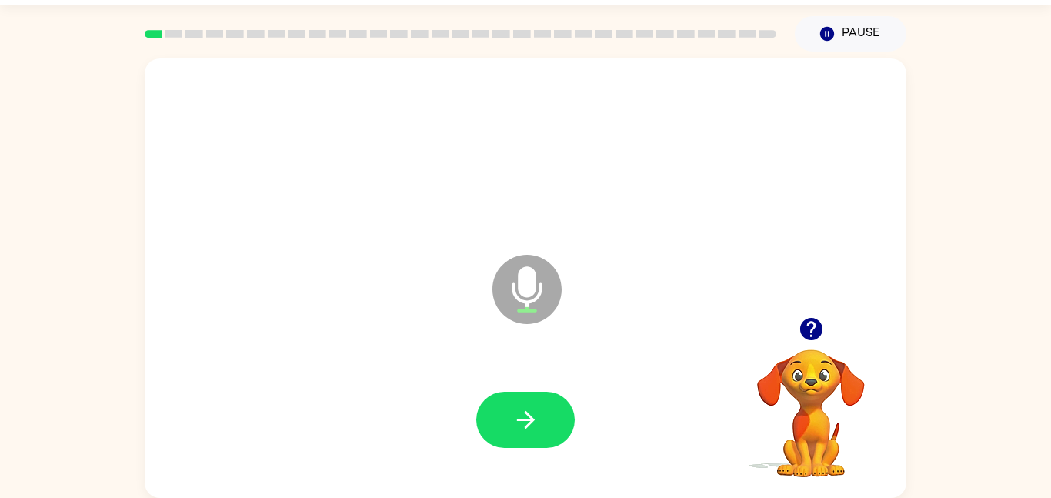
click at [533, 352] on icon "Microphone The Microphone is here when it is your turn to talk" at bounding box center [604, 308] width 231 height 115
click at [507, 411] on button "button" at bounding box center [525, 420] width 98 height 56
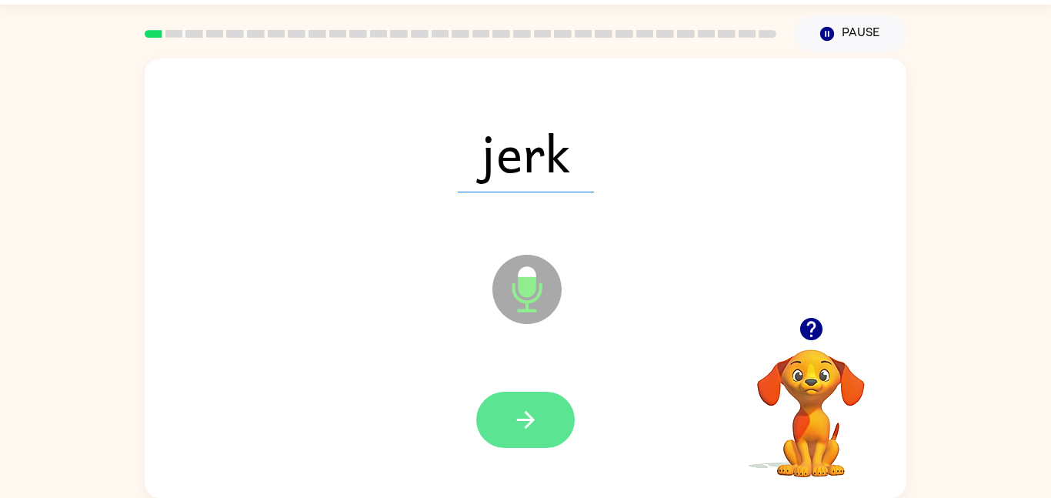
click at [534, 406] on icon "button" at bounding box center [525, 419] width 27 height 27
click at [507, 421] on button "button" at bounding box center [525, 420] width 98 height 56
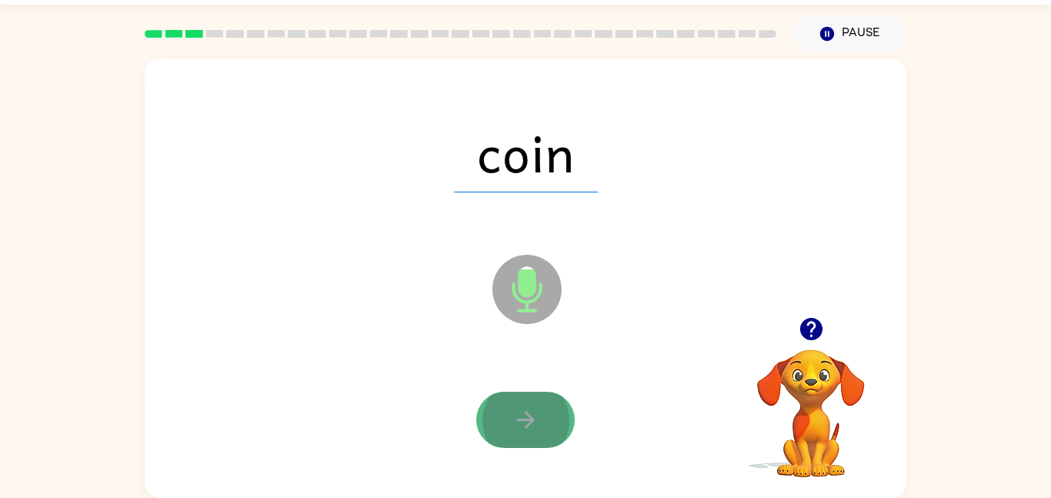
click at [536, 416] on icon "button" at bounding box center [525, 419] width 27 height 27
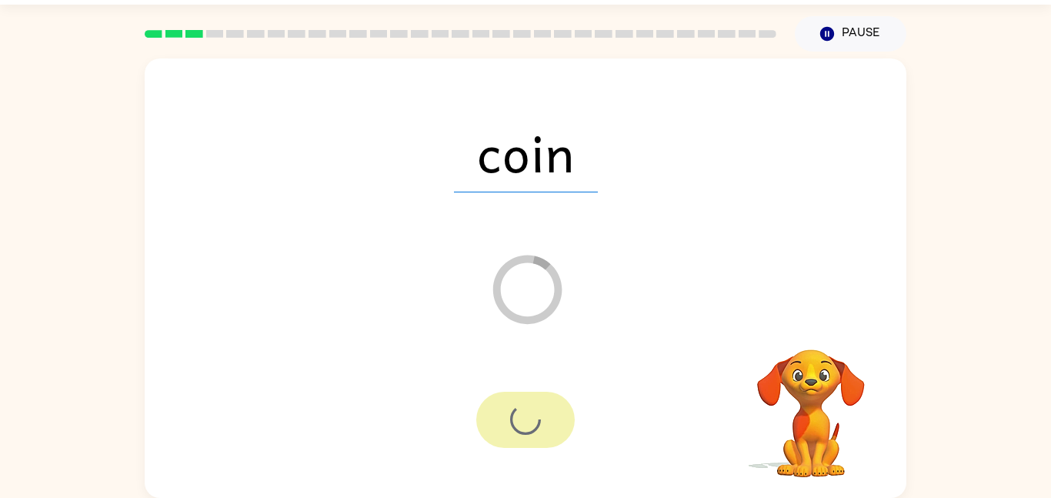
scroll to position [0, 0]
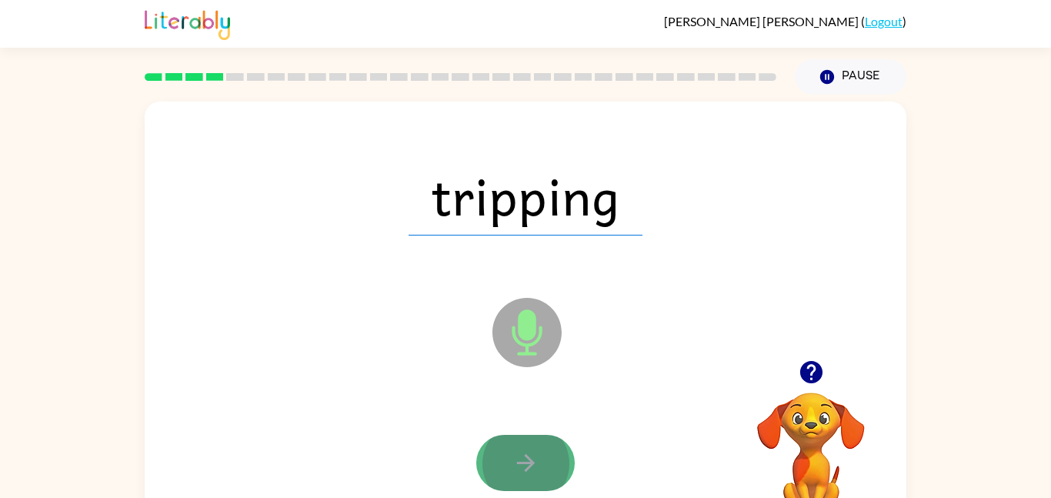
click at [552, 464] on button "button" at bounding box center [525, 463] width 98 height 56
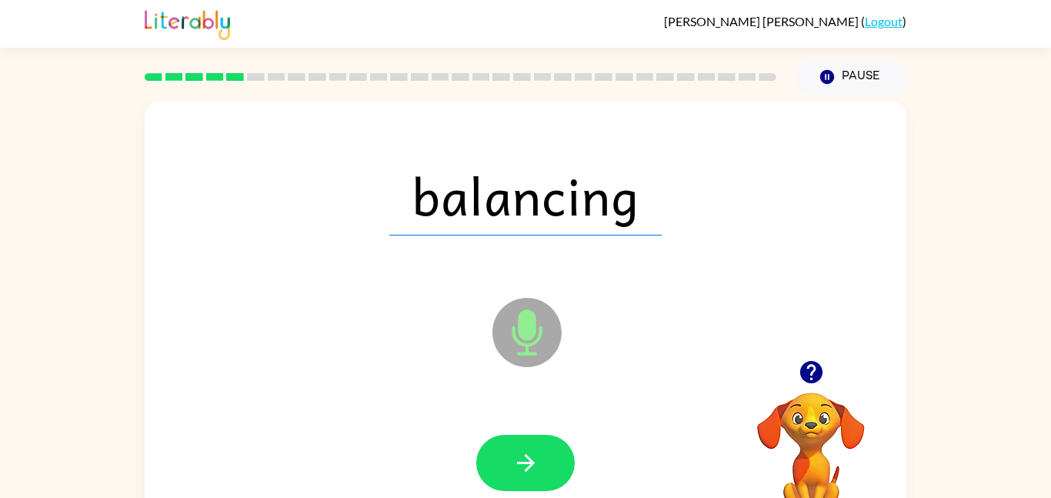
click at [552, 464] on button "button" at bounding box center [525, 463] width 98 height 56
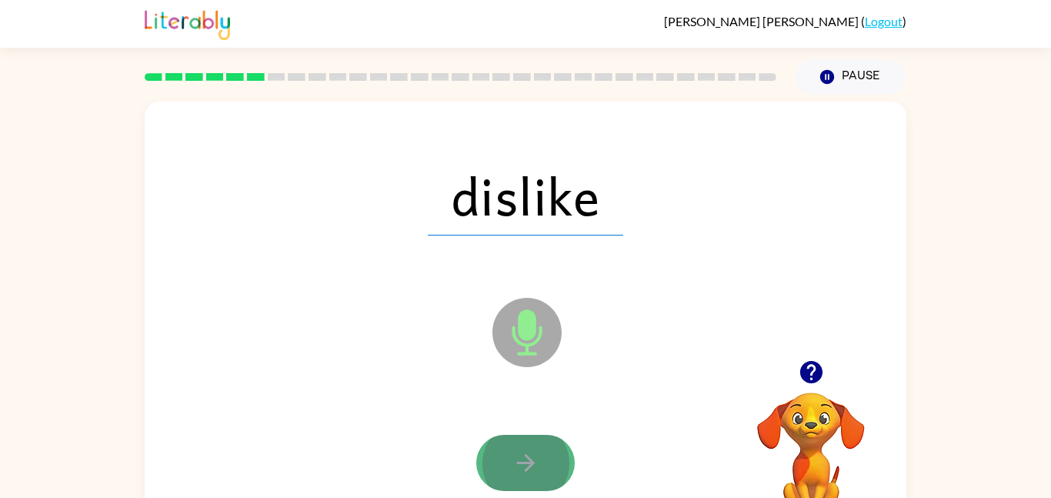
click at [539, 442] on button "button" at bounding box center [525, 463] width 98 height 56
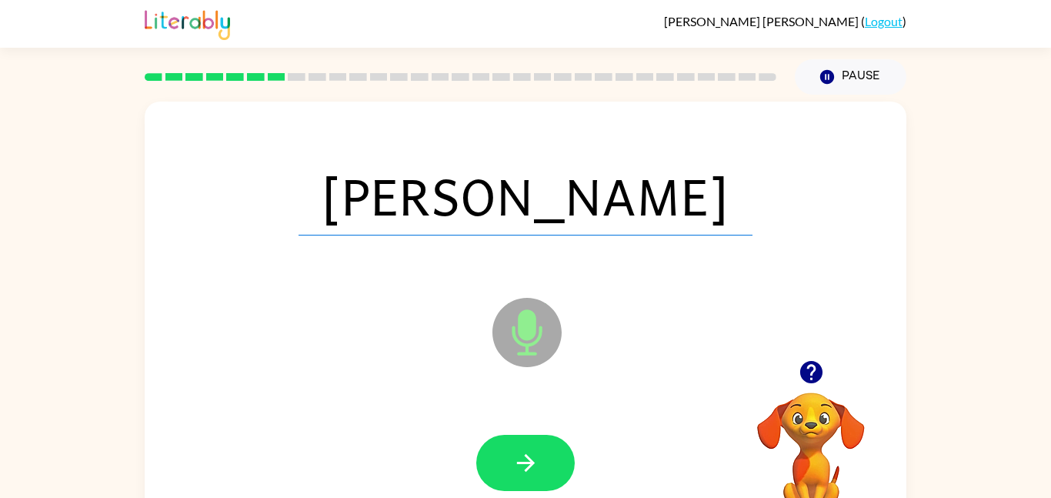
click at [483, 484] on div at bounding box center [525, 463] width 98 height 56
click at [497, 474] on button "button" at bounding box center [525, 463] width 98 height 56
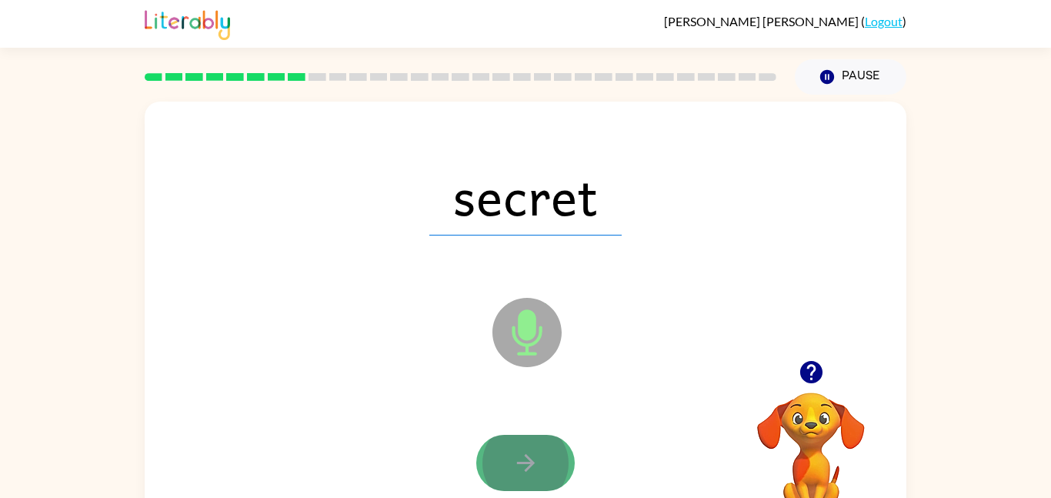
click at [504, 474] on button "button" at bounding box center [525, 463] width 98 height 56
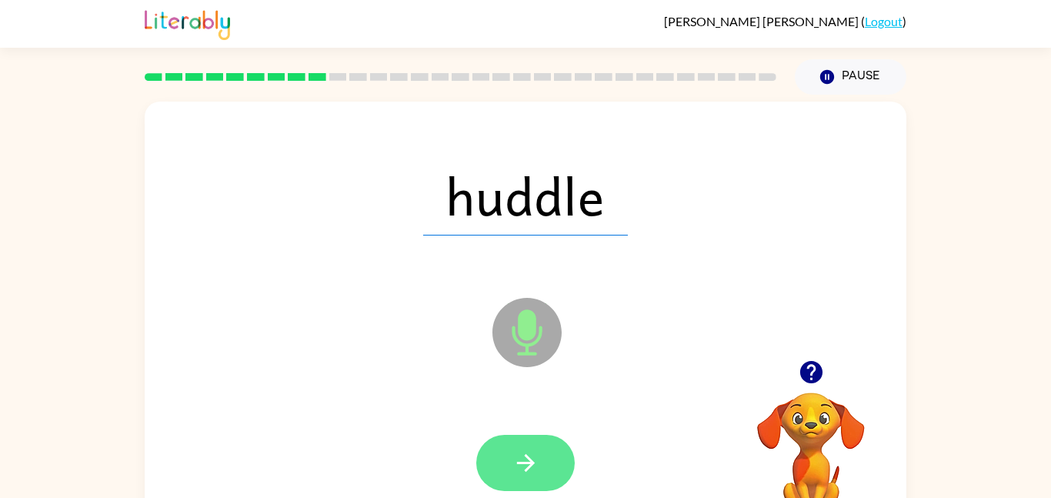
click at [539, 452] on button "button" at bounding box center [525, 463] width 98 height 56
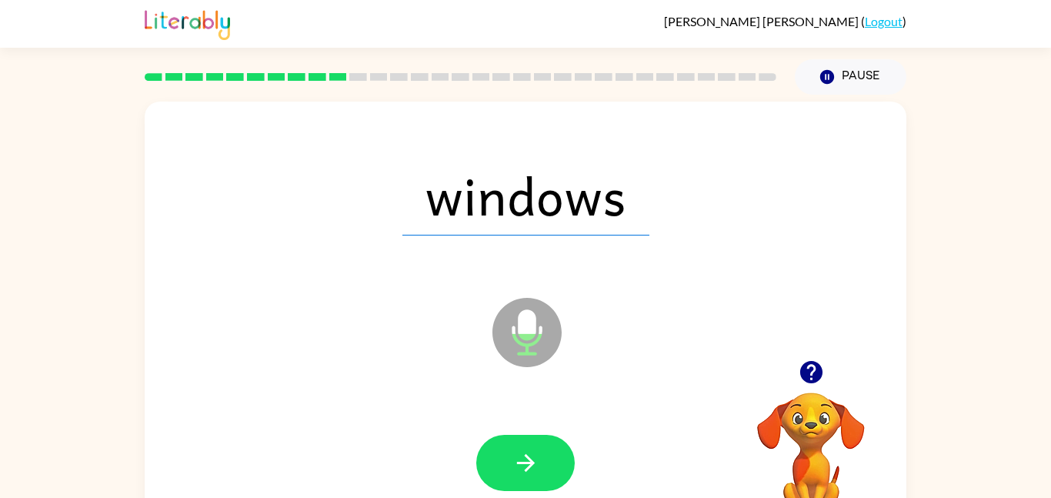
click at [539, 452] on button "button" at bounding box center [525, 463] width 98 height 56
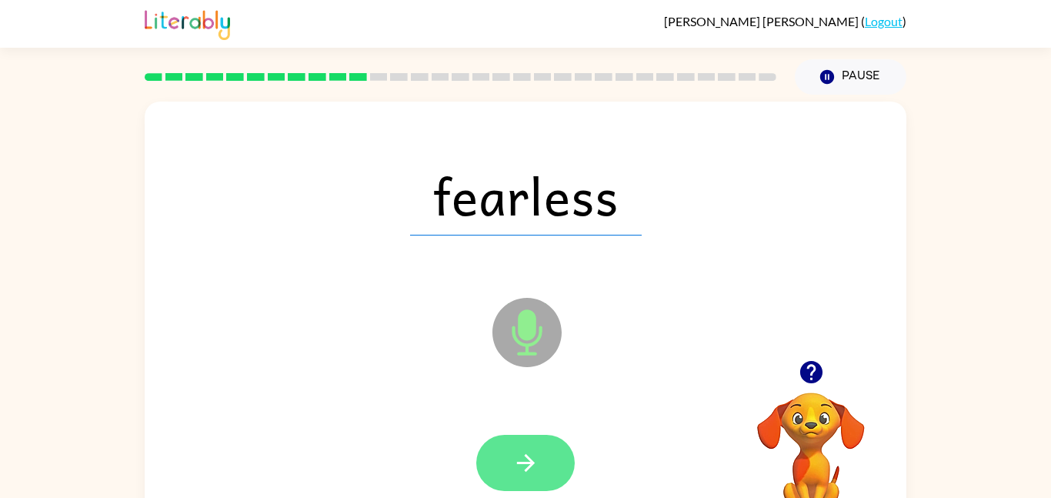
click at [541, 456] on button "button" at bounding box center [525, 463] width 98 height 56
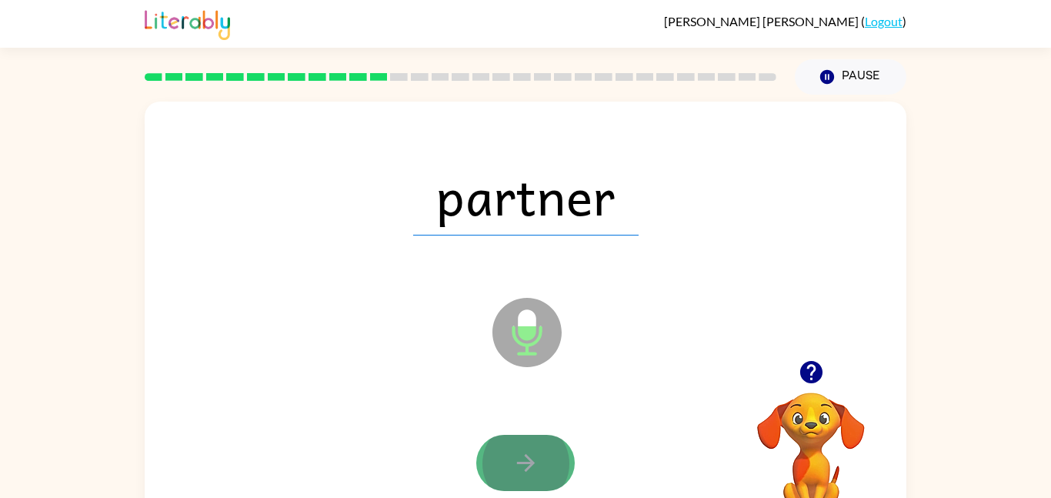
click at [556, 477] on button "button" at bounding box center [525, 463] width 98 height 56
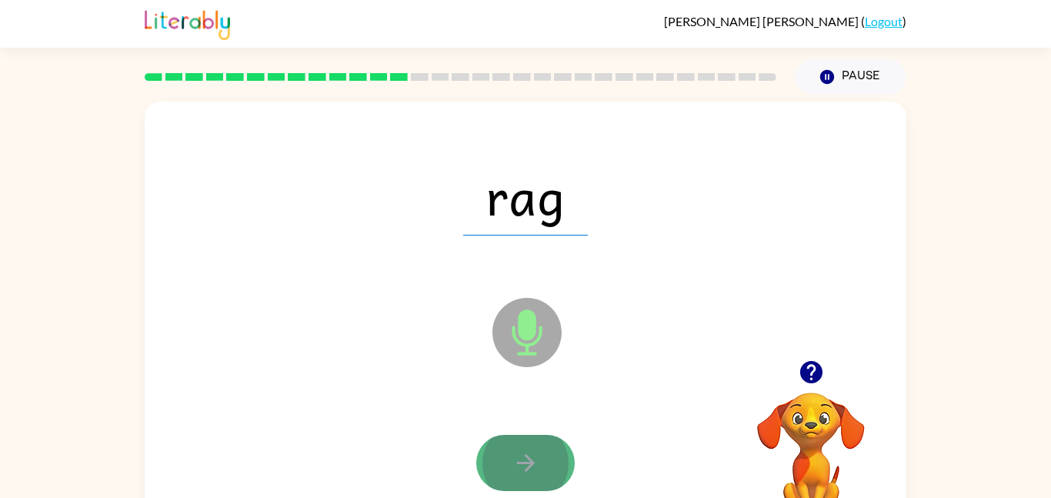
click at [527, 476] on icon "button" at bounding box center [525, 462] width 27 height 27
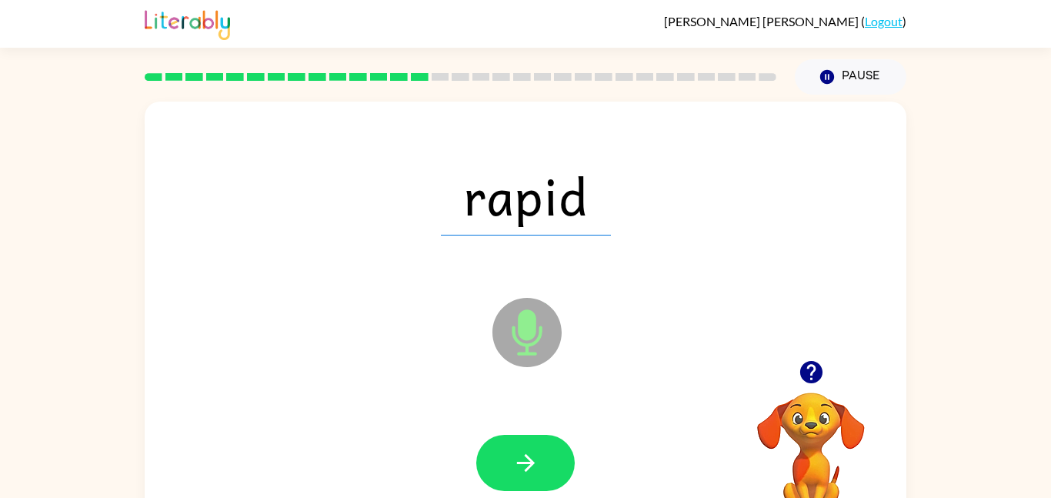
click at [527, 476] on icon "button" at bounding box center [525, 462] width 27 height 27
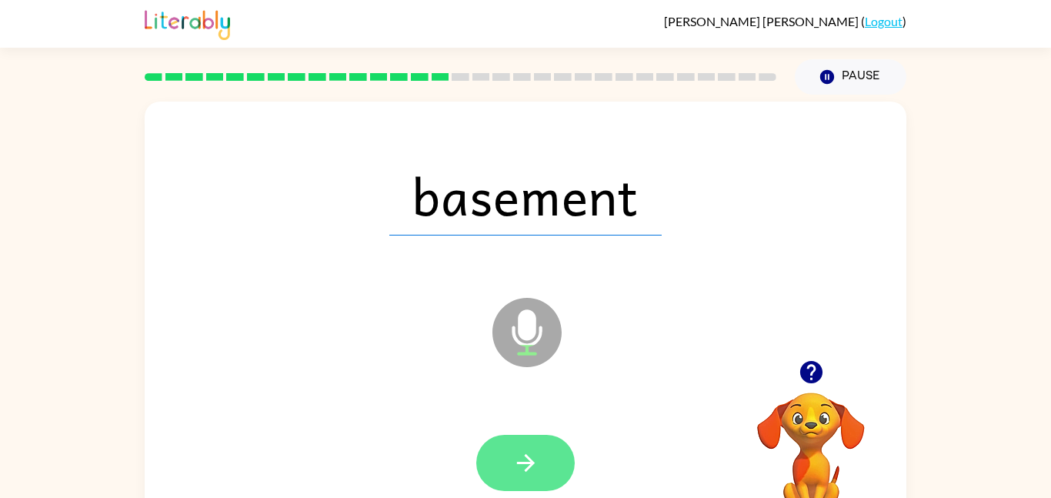
click at [506, 466] on button "button" at bounding box center [525, 463] width 98 height 56
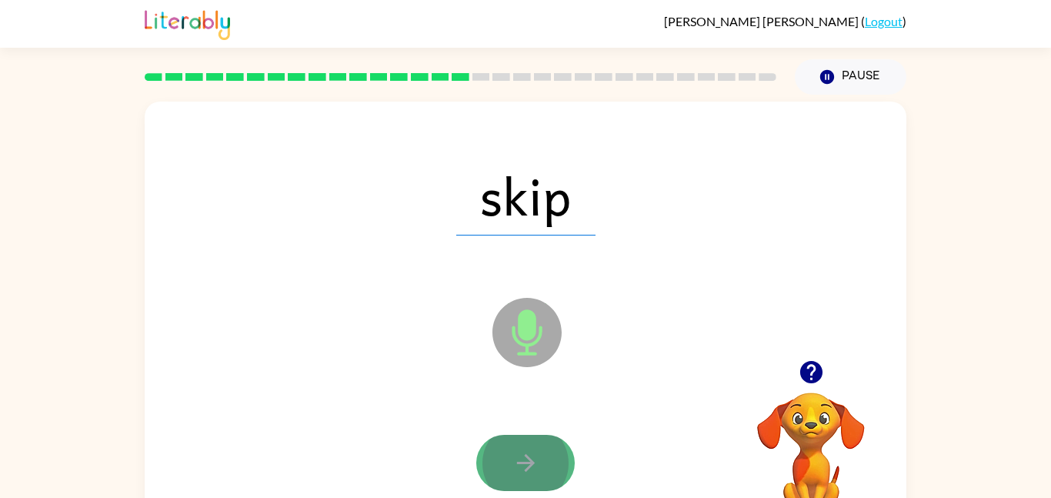
click at [512, 459] on icon "button" at bounding box center [525, 462] width 27 height 27
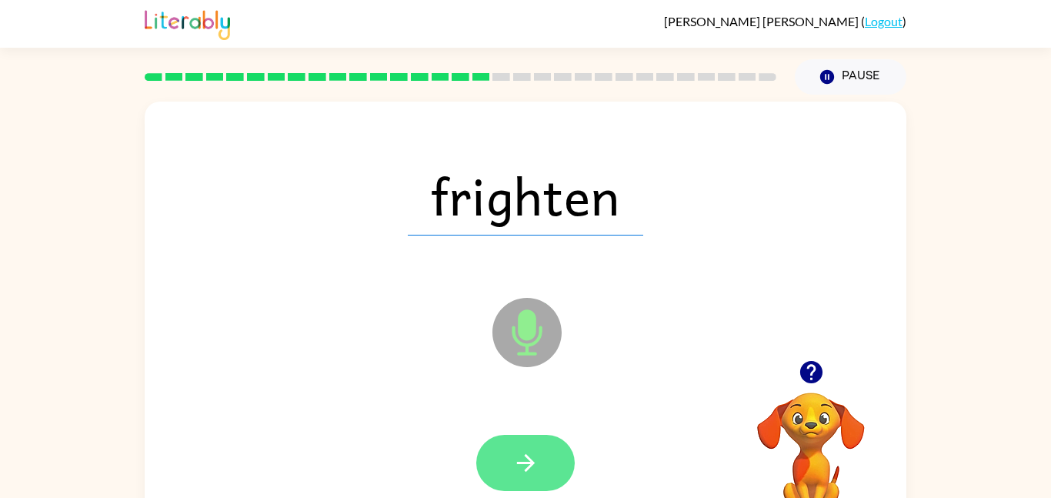
click at [509, 456] on button "button" at bounding box center [525, 463] width 98 height 56
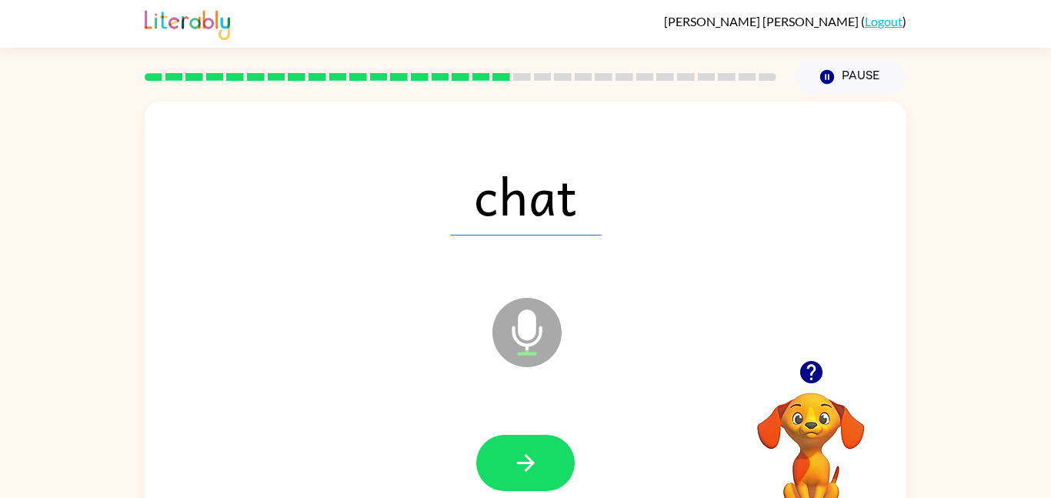
click at [509, 456] on button "button" at bounding box center [525, 463] width 98 height 56
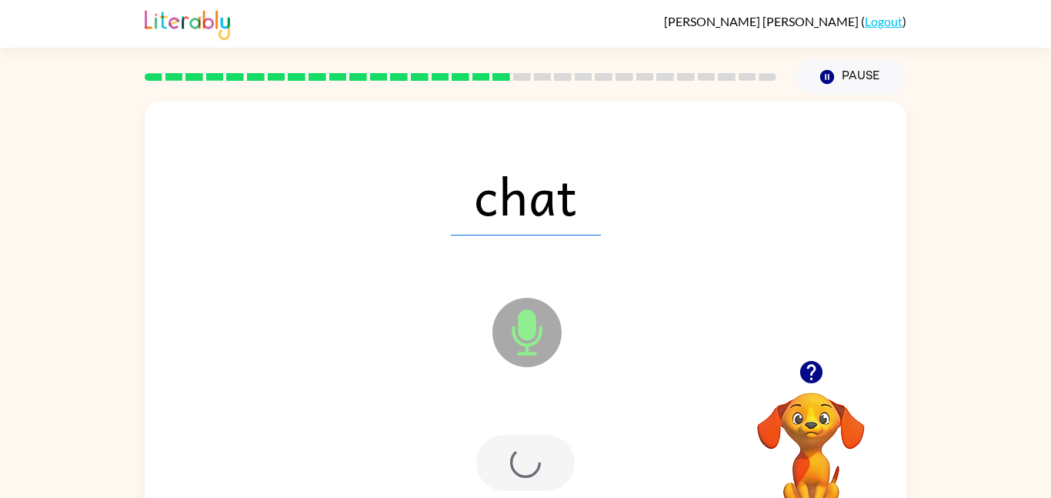
click at [509, 456] on div at bounding box center [525, 463] width 98 height 56
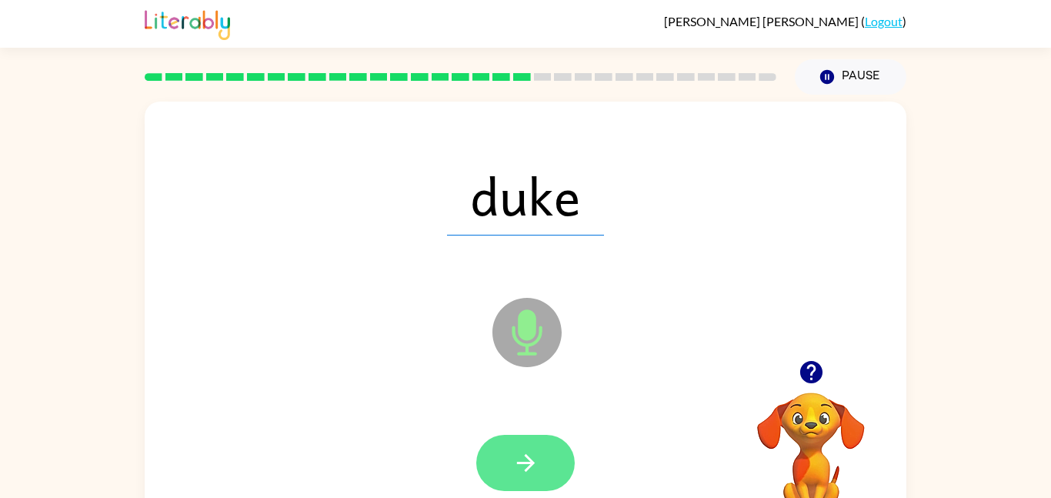
click at [527, 464] on icon "button" at bounding box center [525, 462] width 27 height 27
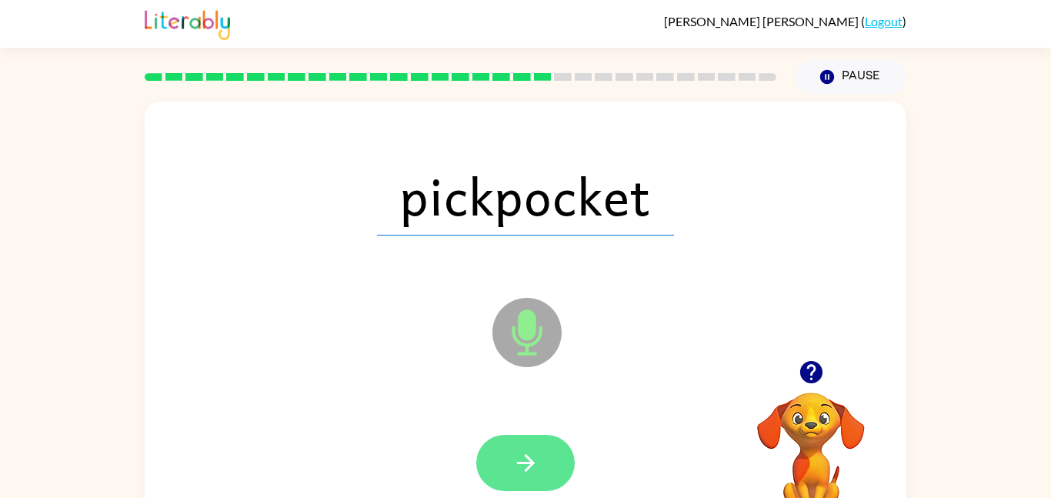
click at [521, 459] on icon "button" at bounding box center [525, 462] width 27 height 27
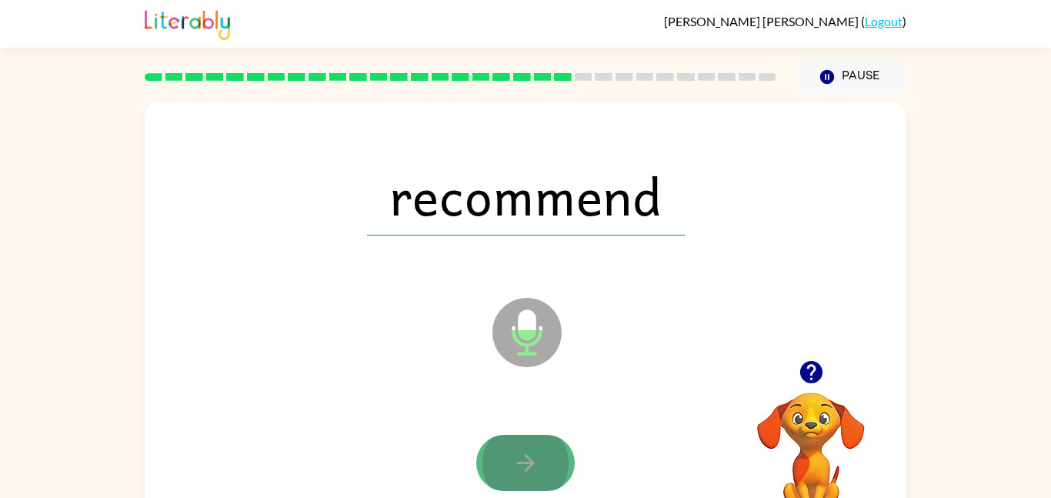
click at [539, 456] on button "button" at bounding box center [525, 463] width 98 height 56
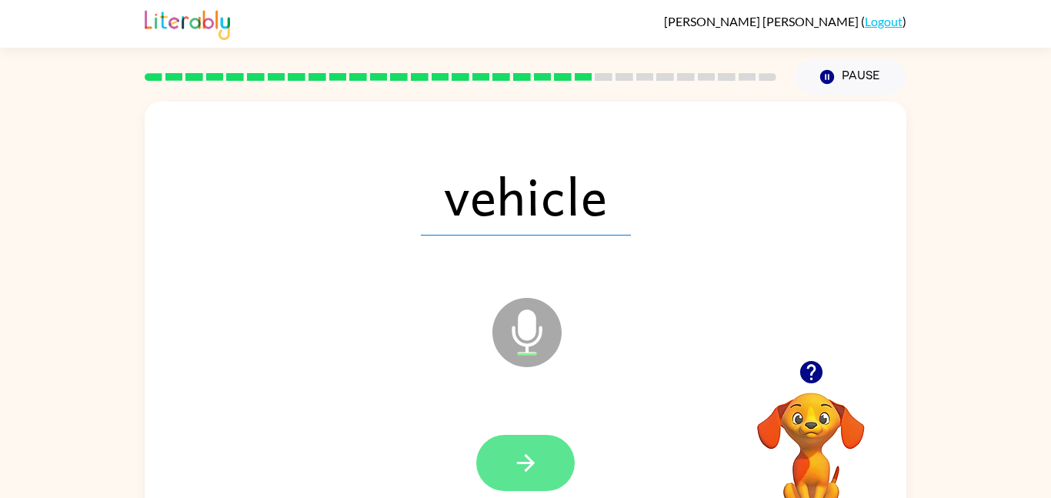
click at [539, 451] on button "button" at bounding box center [525, 463] width 98 height 56
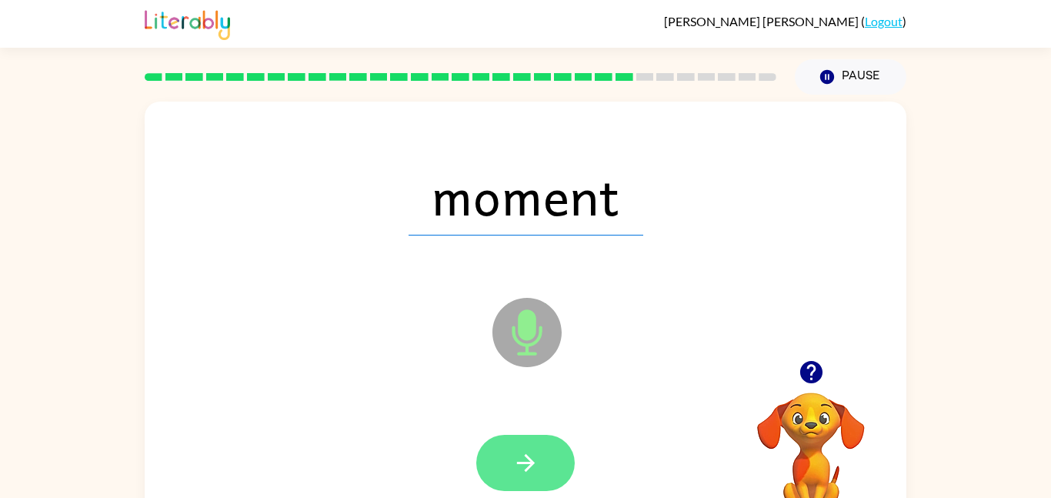
click at [535, 459] on icon "button" at bounding box center [525, 462] width 27 height 27
click at [519, 450] on icon "button" at bounding box center [525, 462] width 27 height 27
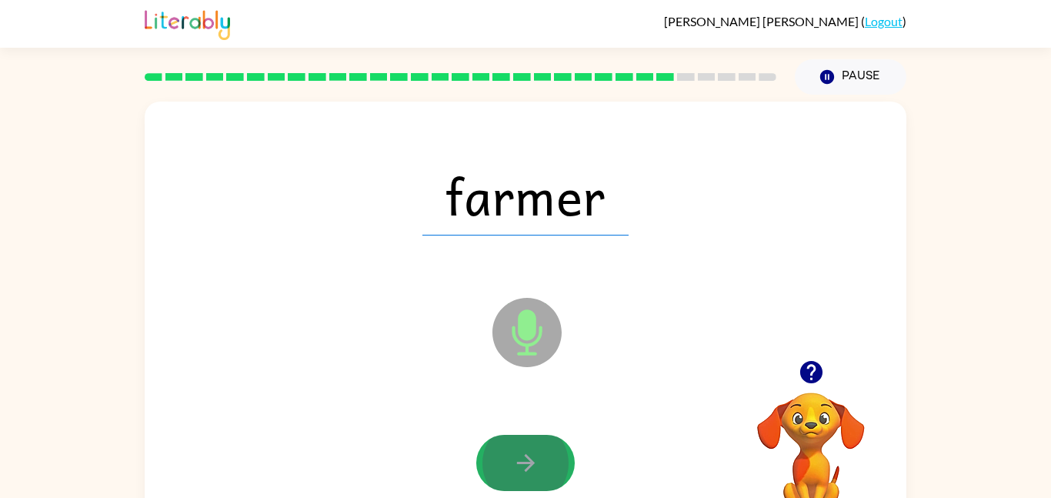
click at [519, 450] on icon "button" at bounding box center [525, 462] width 27 height 27
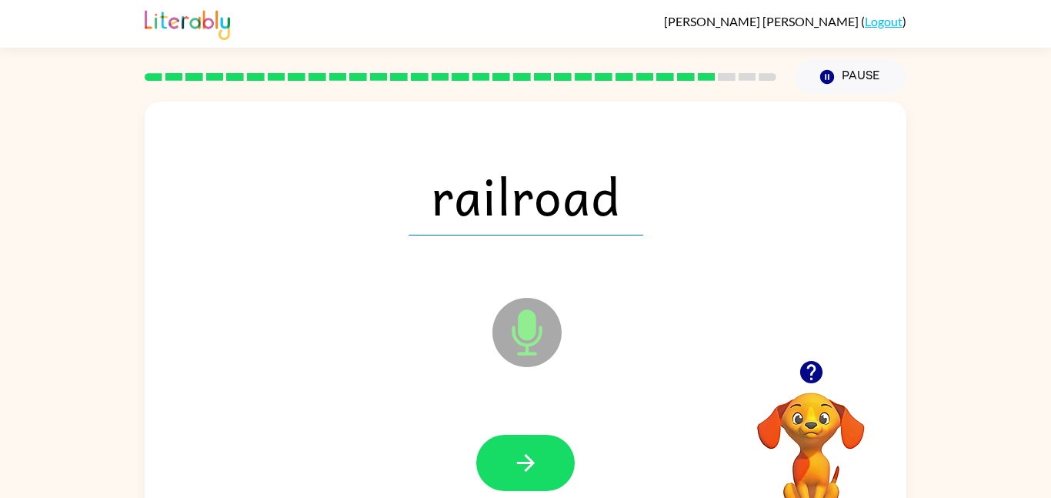
click at [519, 450] on icon "button" at bounding box center [525, 462] width 27 height 27
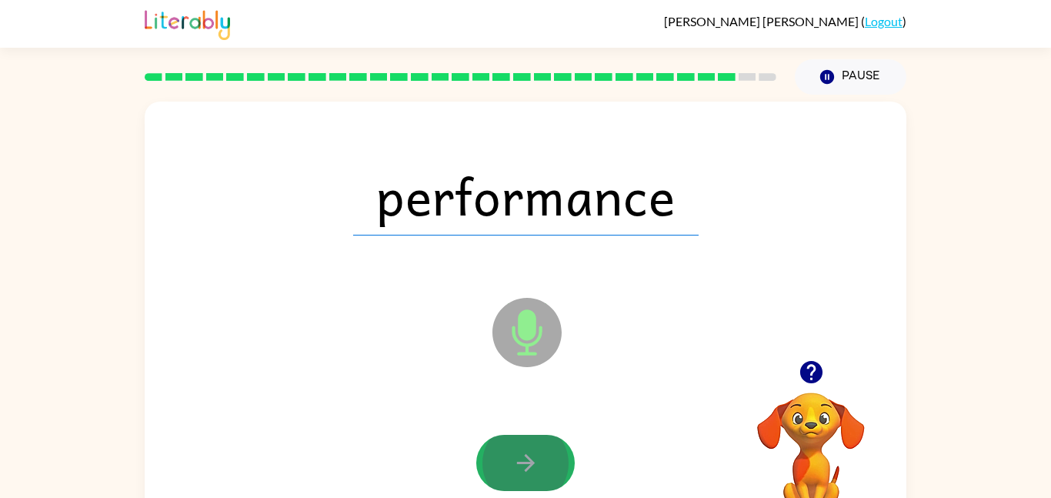
click at [519, 450] on icon "button" at bounding box center [525, 462] width 27 height 27
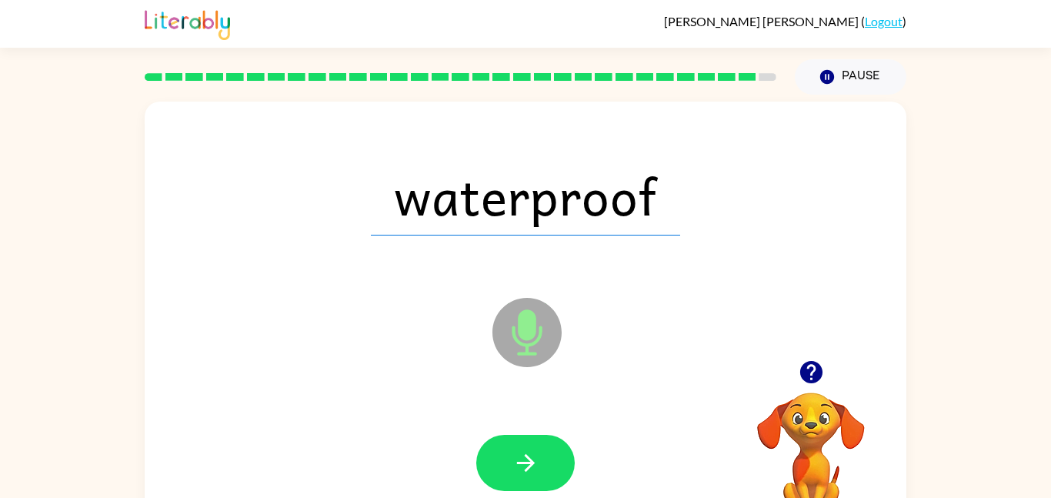
click at [518, 449] on icon "button" at bounding box center [525, 462] width 27 height 27
